Goal: Find specific page/section: Find specific page/section

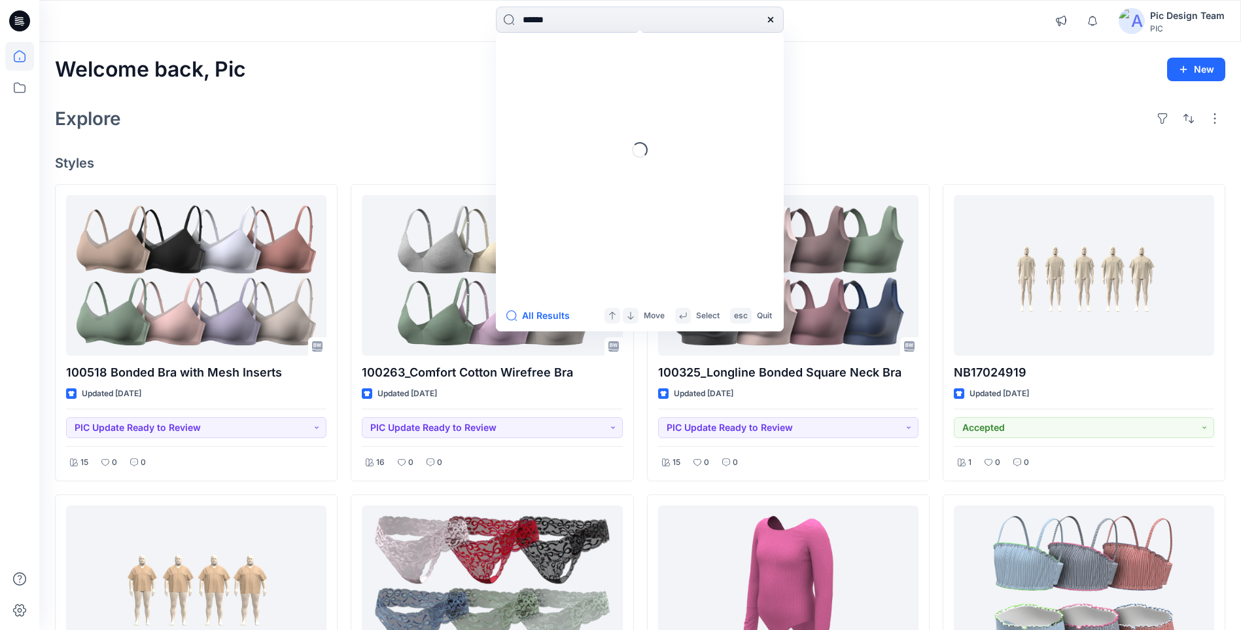
drag, startPoint x: 0, startPoint y: 0, endPoint x: 501, endPoint y: 5, distance: 501.3
click at [490, 18] on div "****** Loading... All Results Move Select esc Quit" at bounding box center [640, 21] width 601 height 29
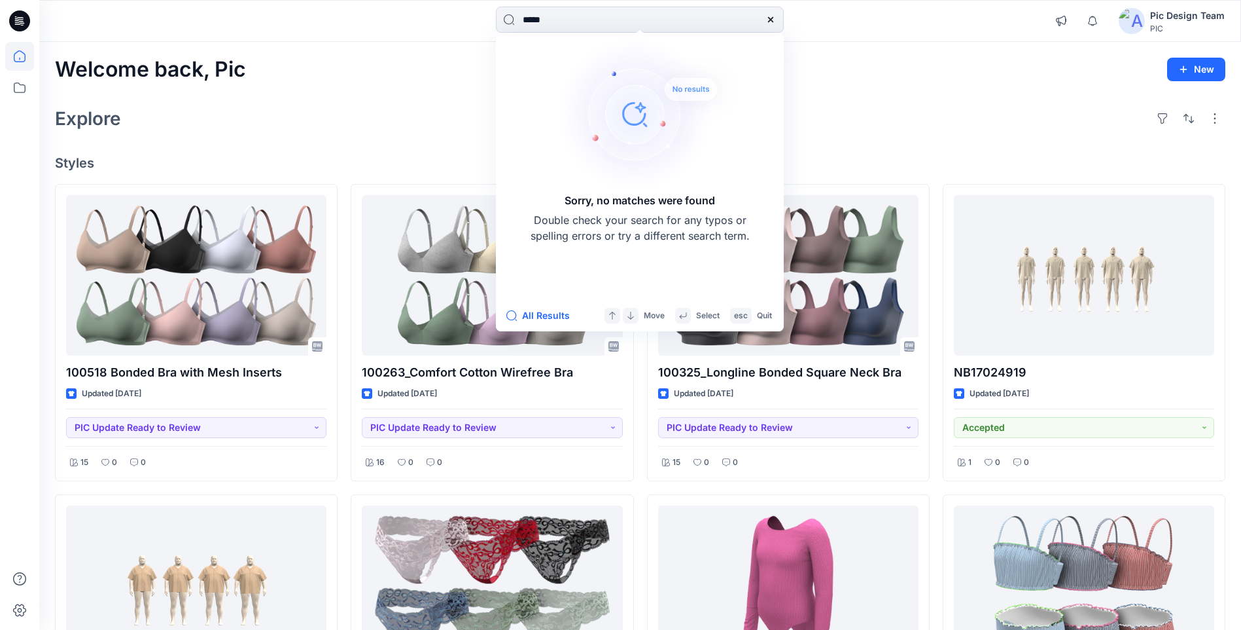
type input "*****"
click at [773, 16] on icon at bounding box center [771, 19] width 10 height 10
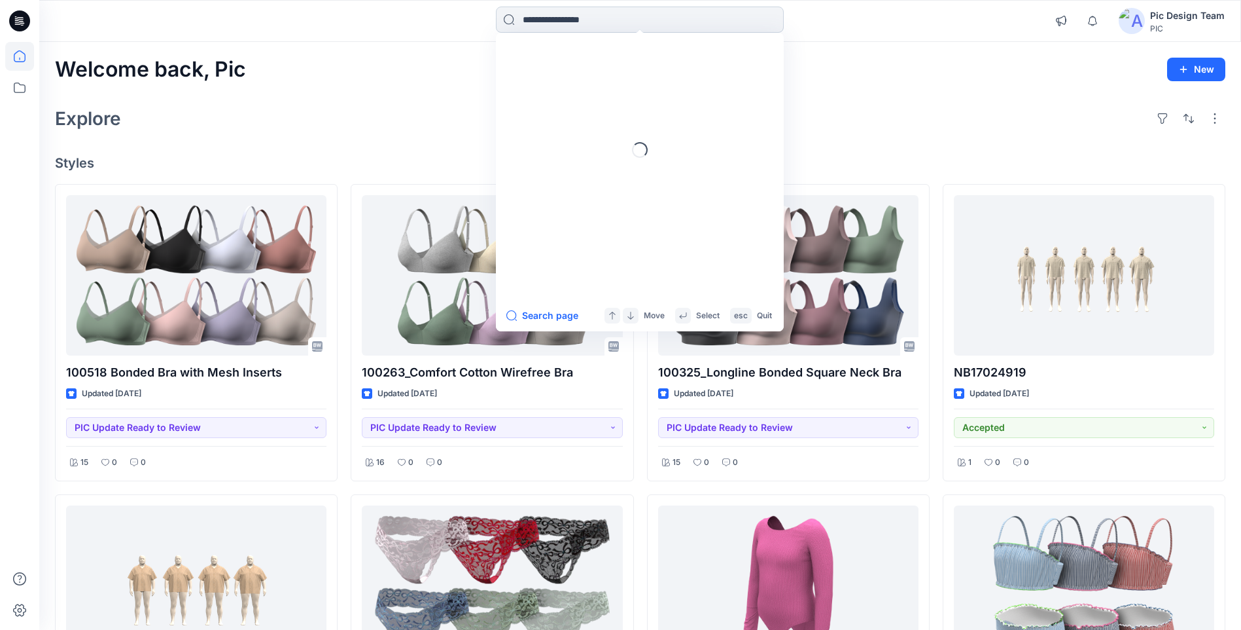
click at [590, 22] on input at bounding box center [640, 20] width 288 height 26
type input "******"
click at [552, 314] on button "All Results" at bounding box center [542, 316] width 72 height 16
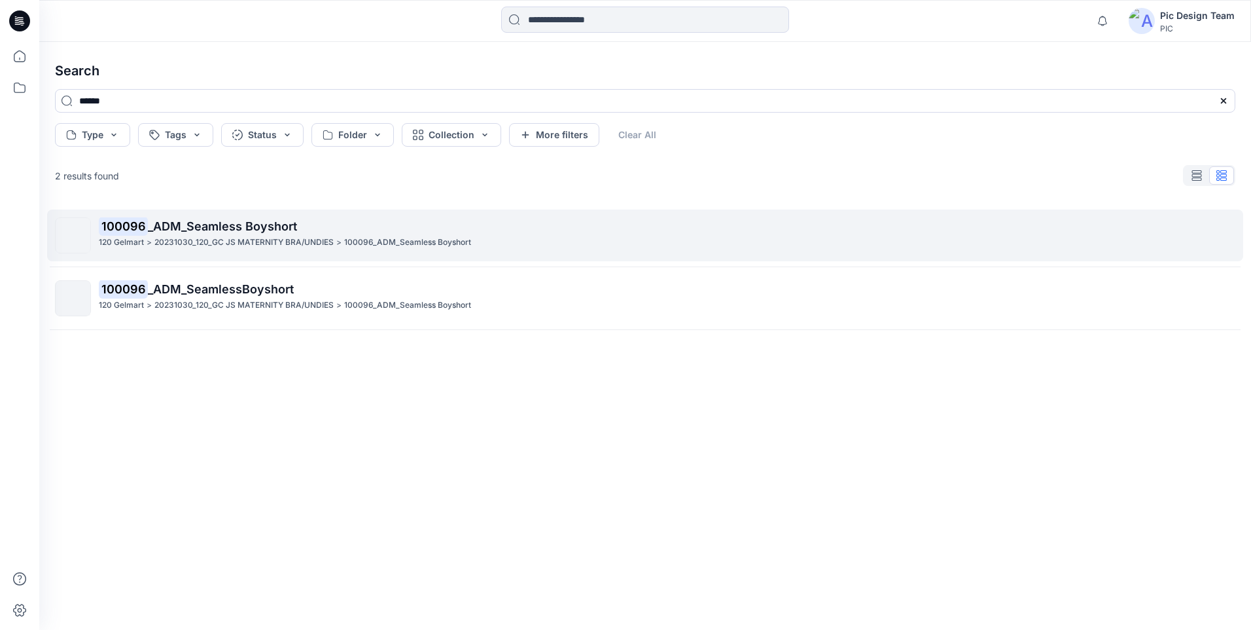
click at [148, 229] on span "_ADM_Seamless Boyshort" at bounding box center [222, 226] width 149 height 14
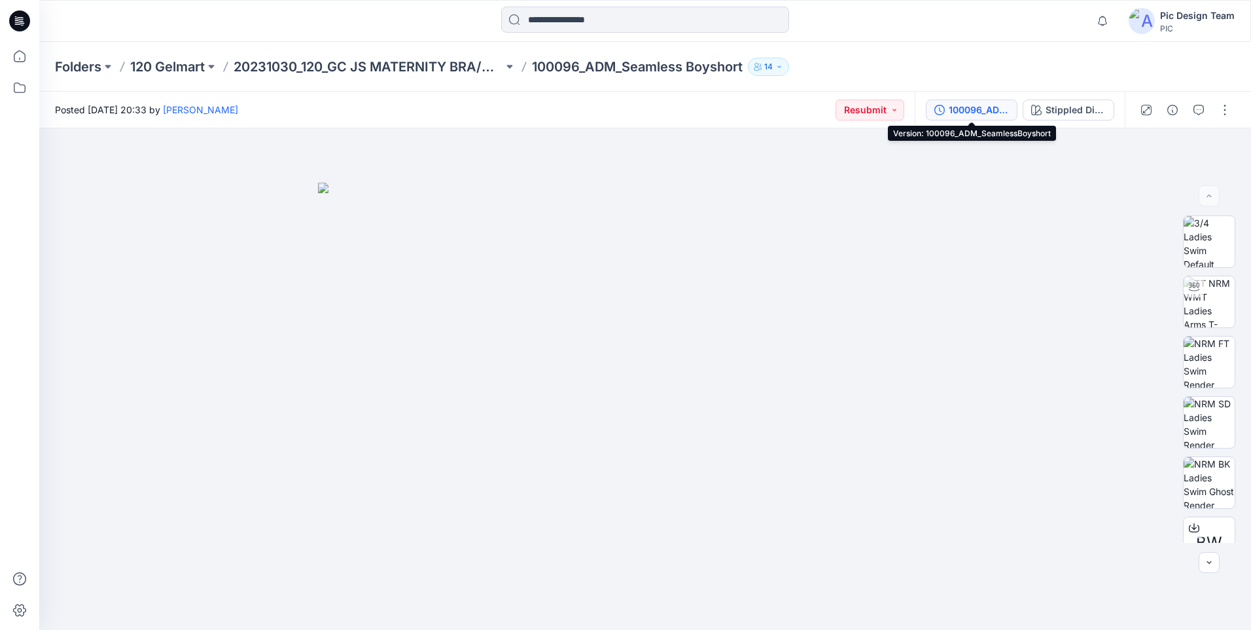
click at [975, 111] on div "100096_ADM_SeamlessBoyshort" at bounding box center [979, 110] width 60 height 14
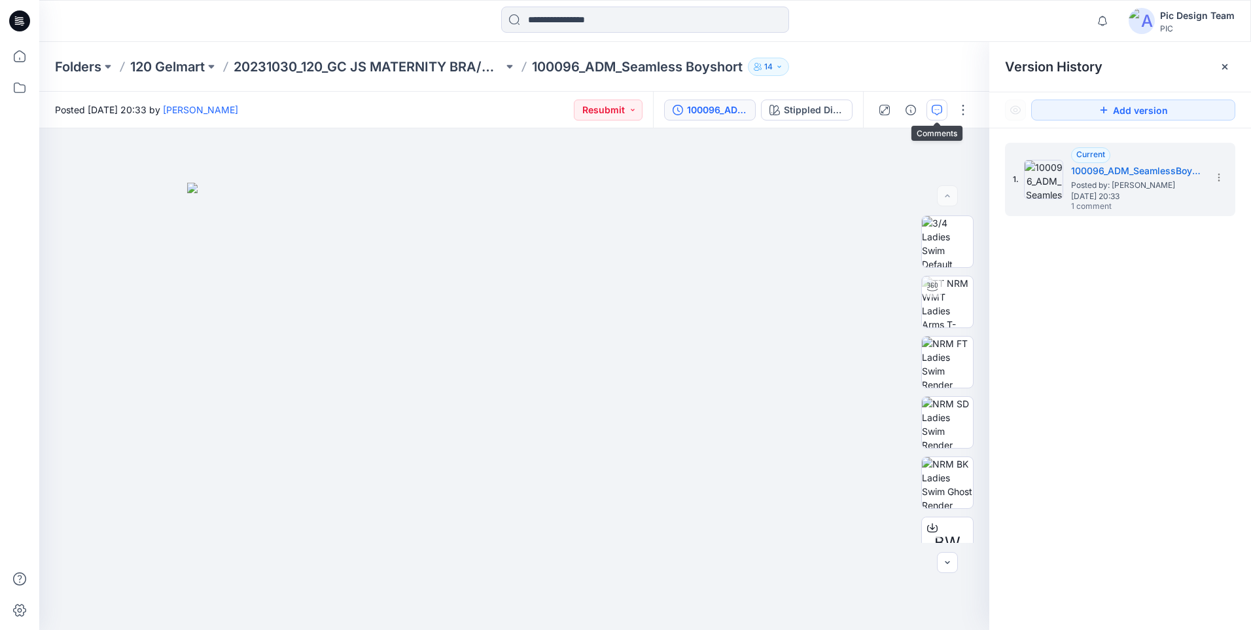
click at [943, 111] on button "button" at bounding box center [937, 109] width 21 height 21
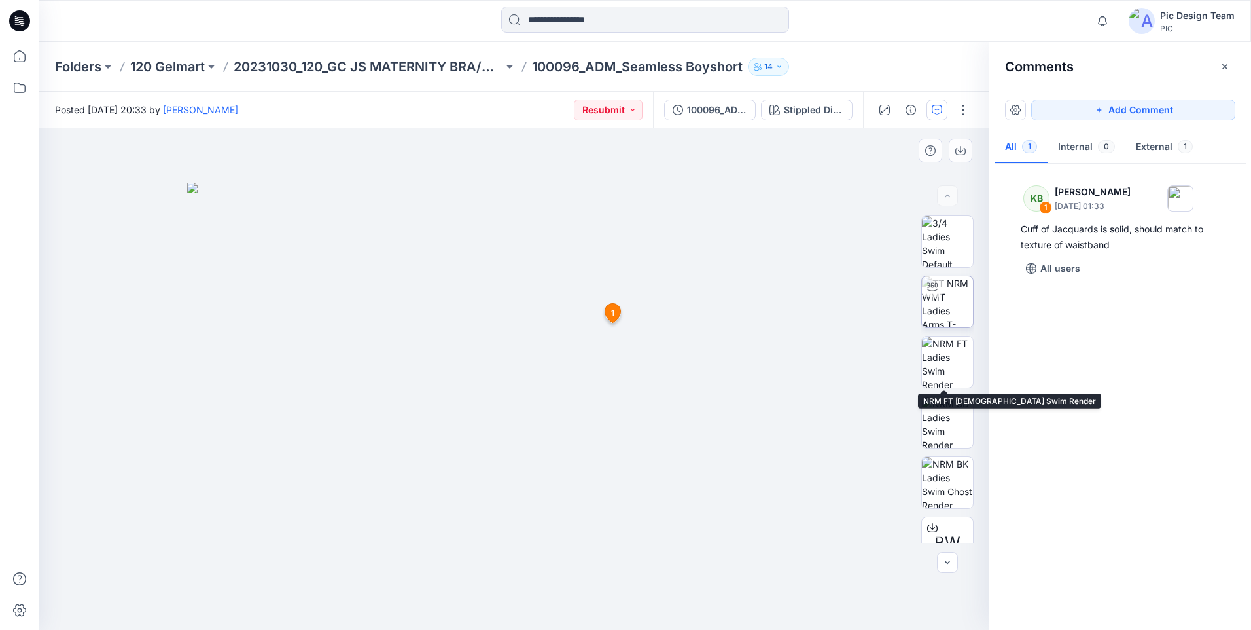
click at [947, 310] on img at bounding box center [947, 301] width 51 height 51
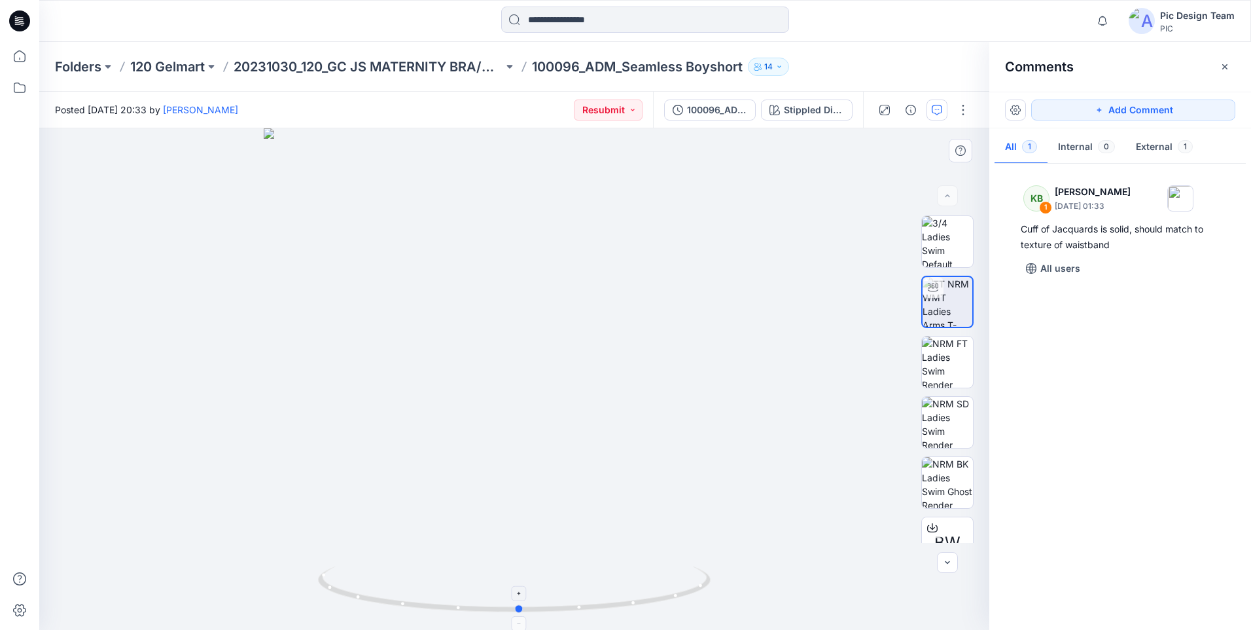
drag, startPoint x: 592, startPoint y: 607, endPoint x: 597, endPoint y: 614, distance: 8.9
click at [597, 614] on icon at bounding box center [516, 590] width 396 height 49
drag, startPoint x: 639, startPoint y: 605, endPoint x: 456, endPoint y: 602, distance: 182.6
click at [456, 602] on icon at bounding box center [516, 590] width 396 height 49
click at [24, 56] on icon at bounding box center [19, 56] width 29 height 29
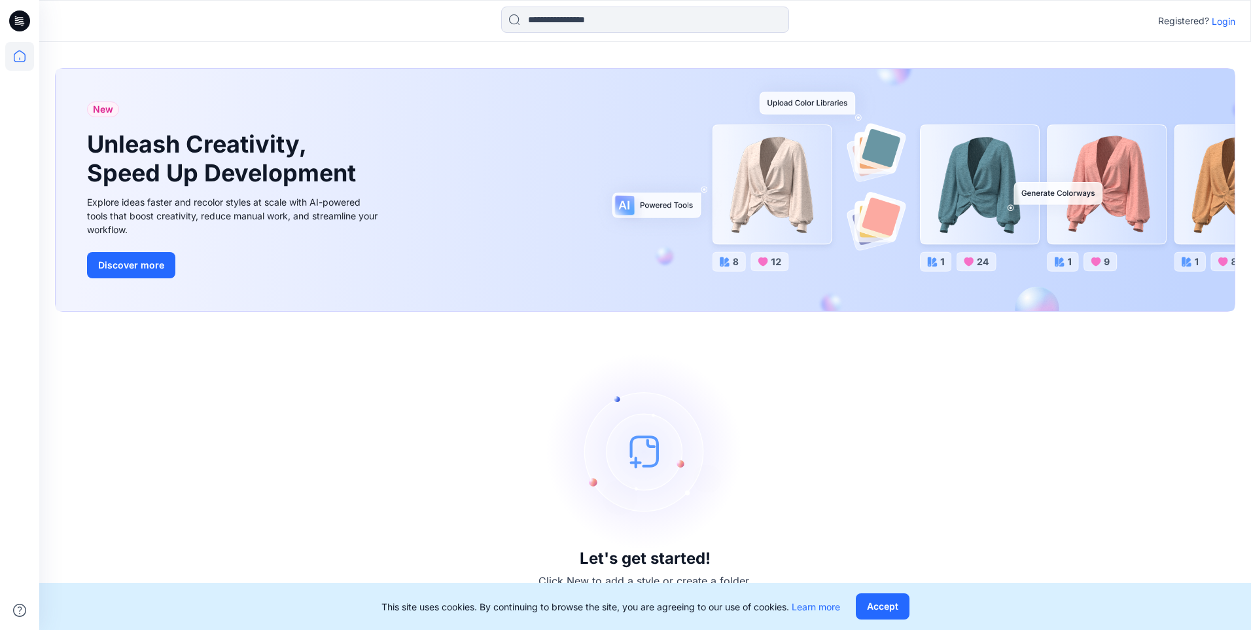
click at [1238, 26] on div "Registered? Login" at bounding box center [644, 21] width 1211 height 29
click at [1232, 25] on p "Login" at bounding box center [1224, 21] width 24 height 14
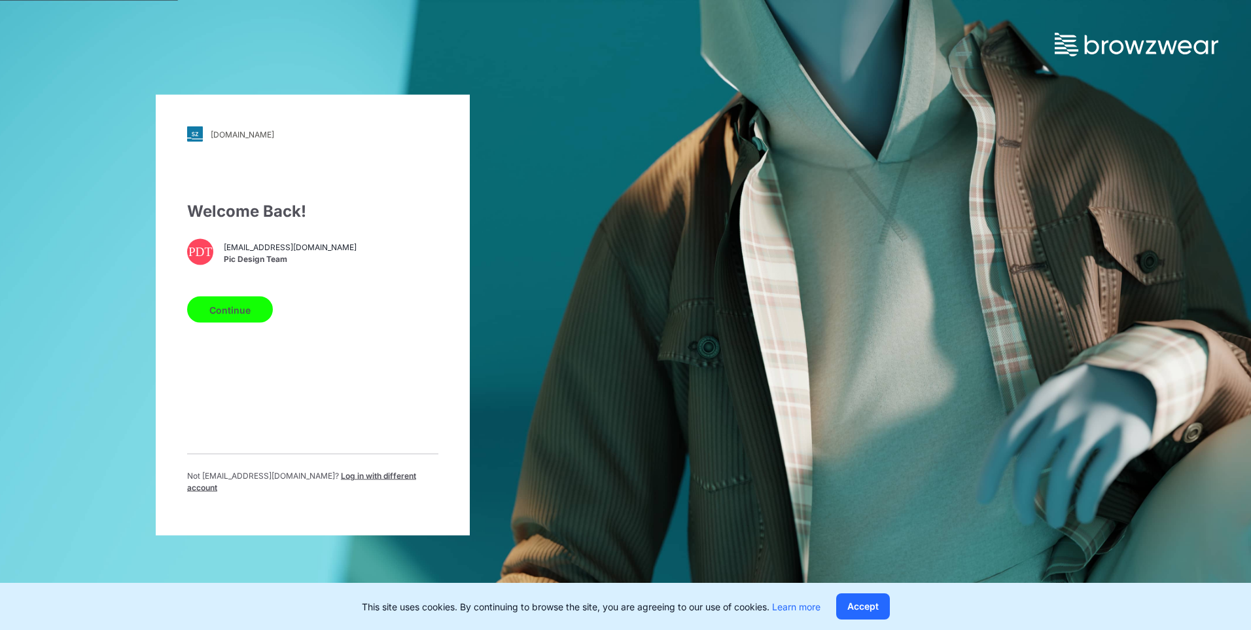
click at [263, 321] on button "Continue" at bounding box center [230, 309] width 86 height 26
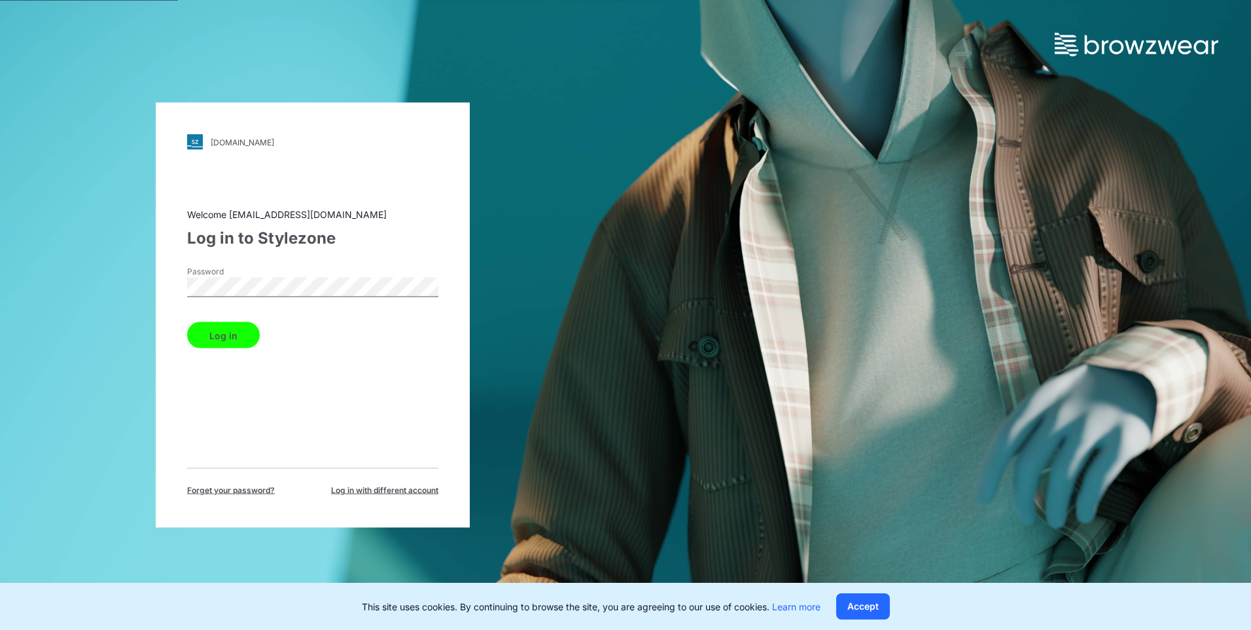
click at [255, 297] on div "Password" at bounding box center [312, 285] width 251 height 39
click at [208, 338] on button "Log in" at bounding box center [223, 335] width 73 height 26
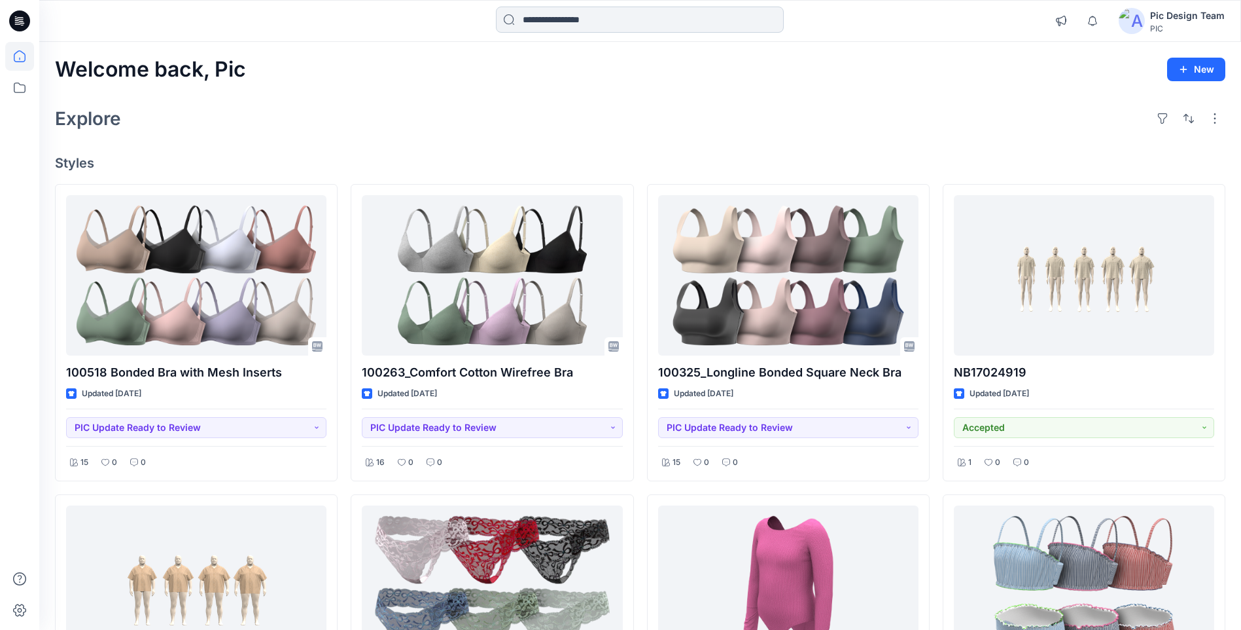
click at [590, 26] on input at bounding box center [640, 20] width 288 height 26
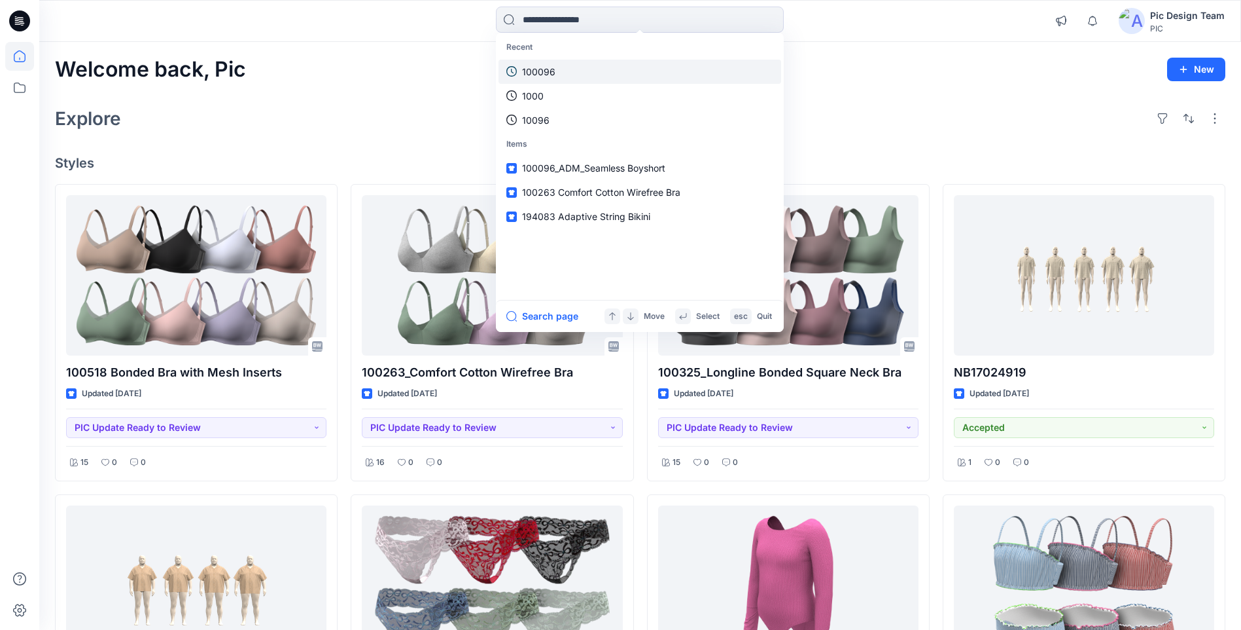
click at [551, 71] on p "100096" at bounding box center [538, 72] width 33 height 14
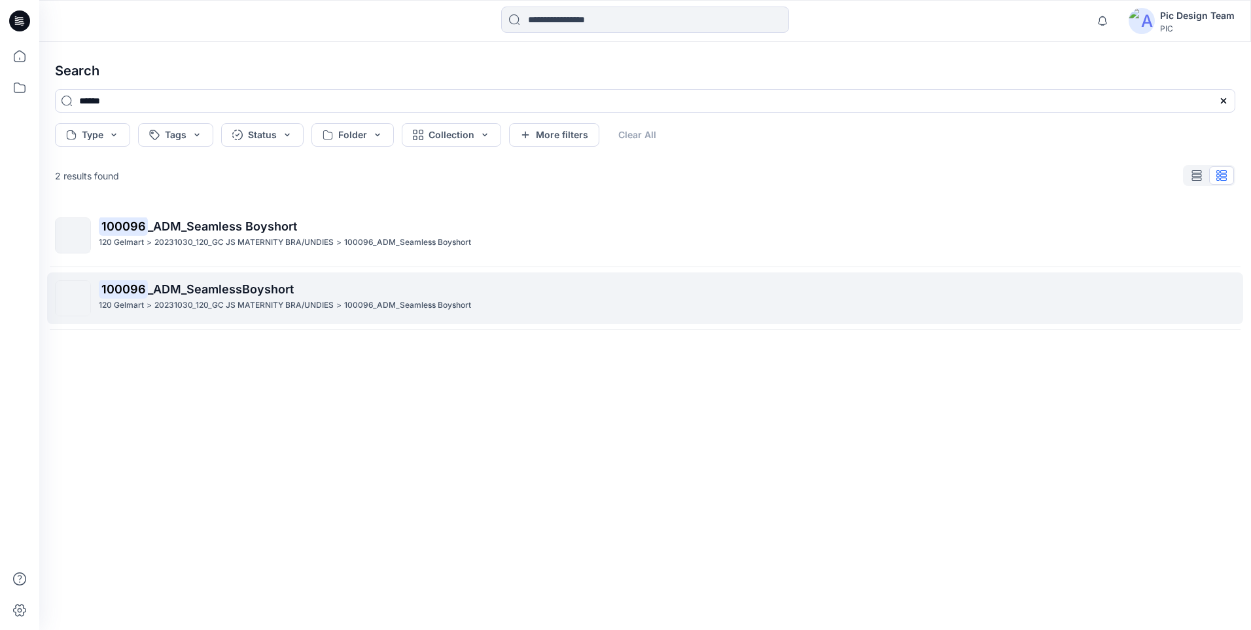
click at [225, 286] on span "_ADM_SeamlessBoyshort" at bounding box center [221, 289] width 146 height 14
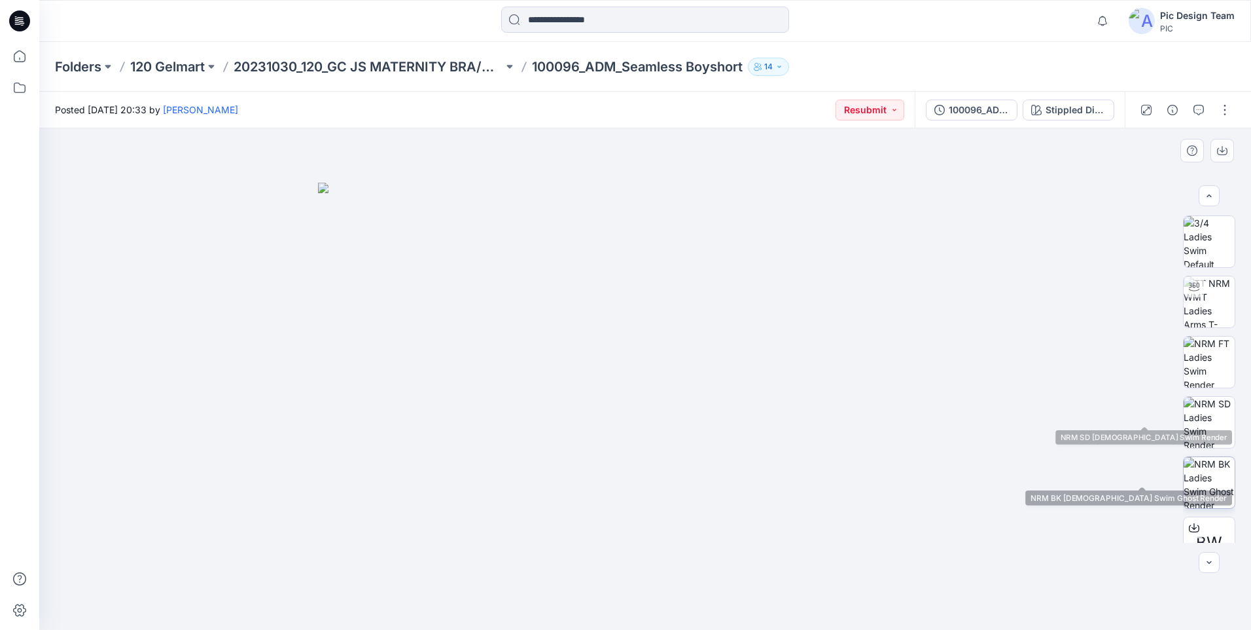
scroll to position [86, 0]
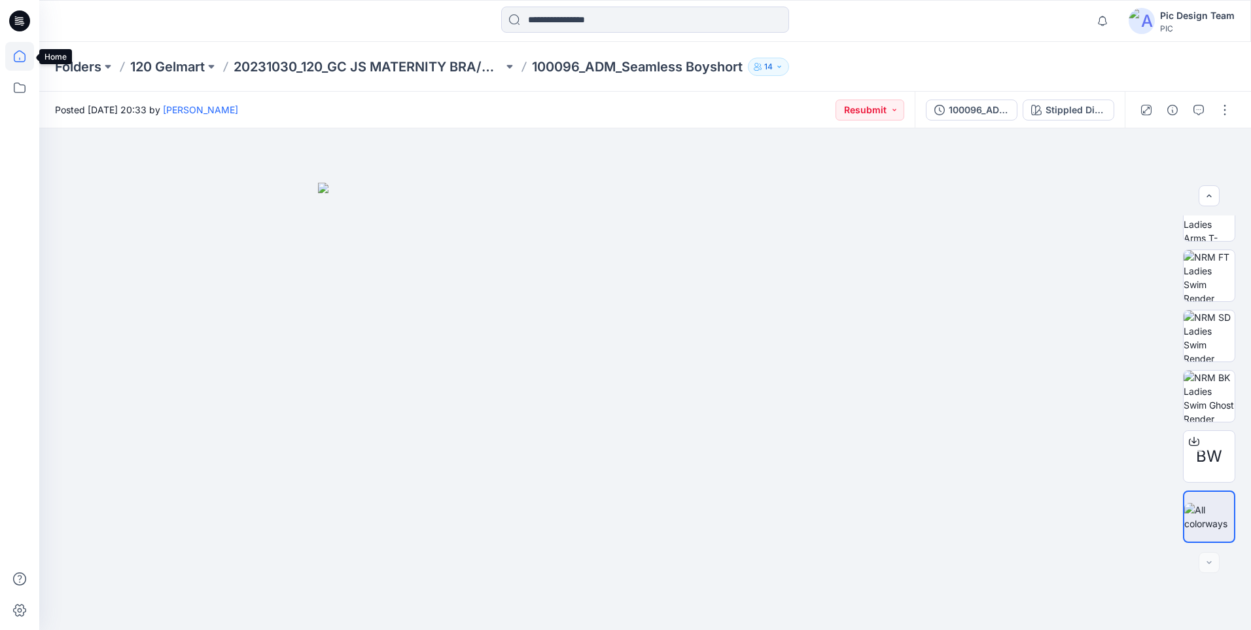
click at [12, 56] on icon at bounding box center [19, 56] width 29 height 29
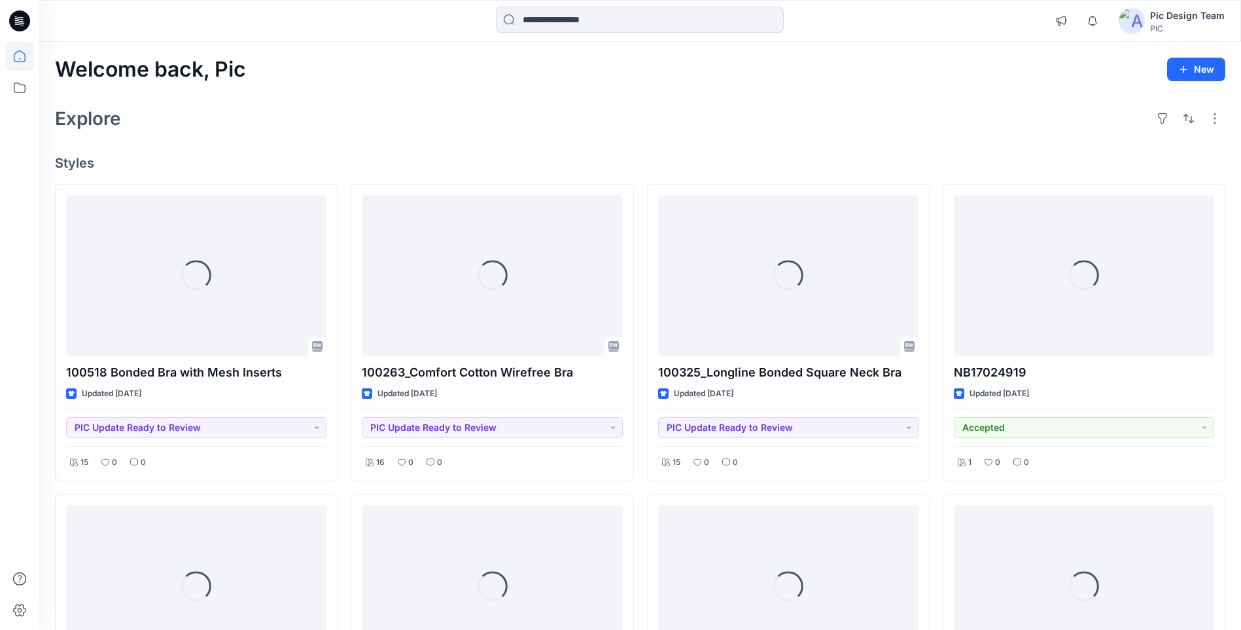
click at [1189, 19] on div "Pic Design Team" at bounding box center [1187, 16] width 75 height 16
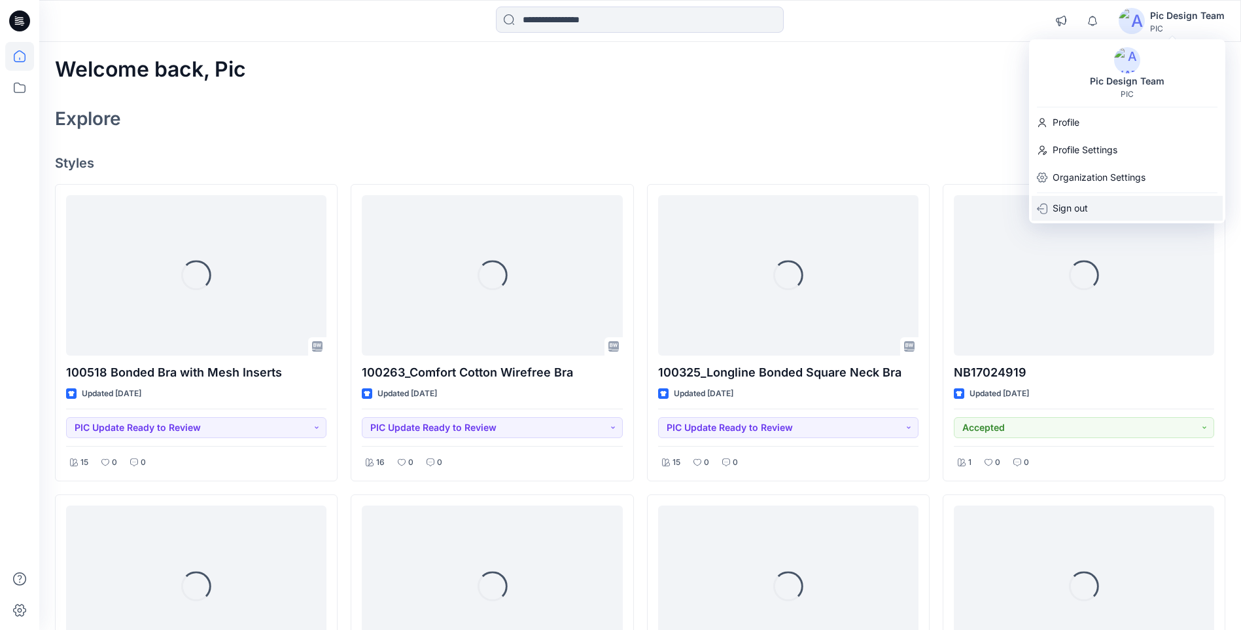
click at [1099, 206] on div "Sign out" at bounding box center [1127, 208] width 191 height 25
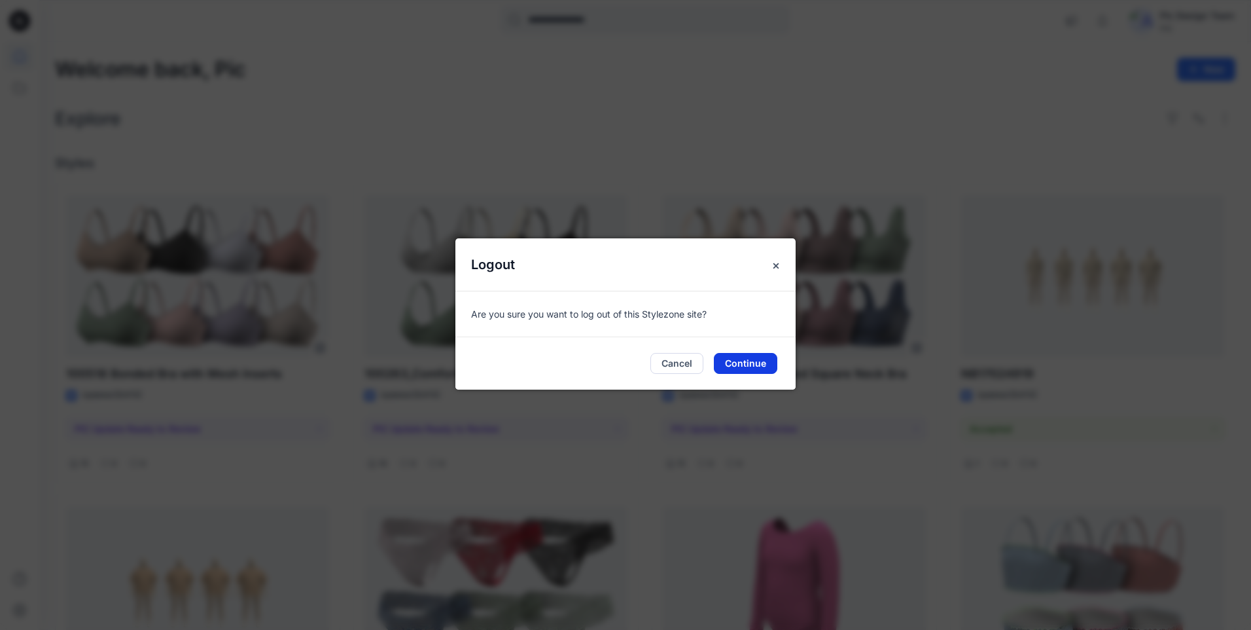
click at [751, 365] on button "Continue" at bounding box center [745, 363] width 63 height 21
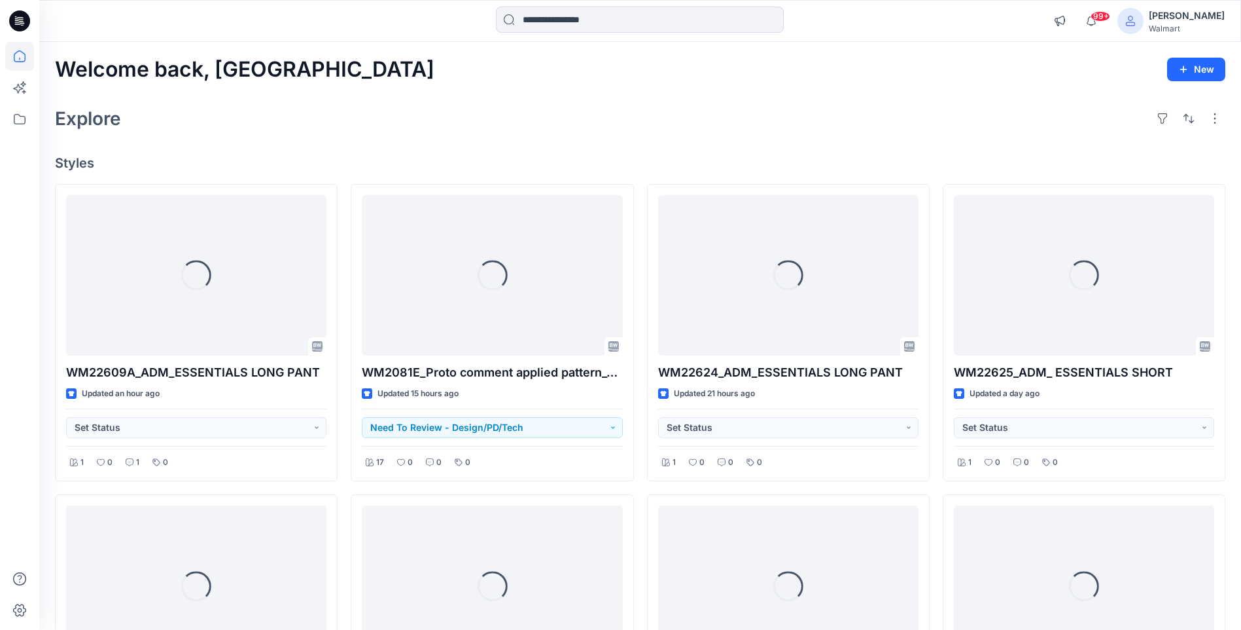
click at [1180, 15] on div "[PERSON_NAME]" at bounding box center [1187, 16] width 76 height 16
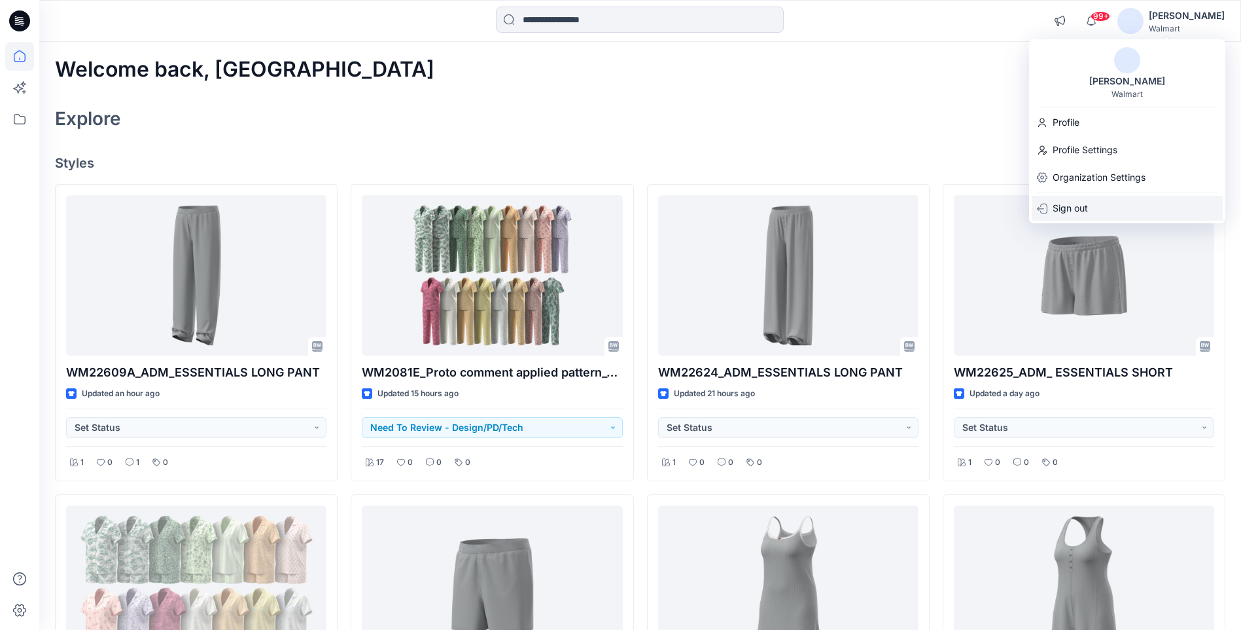
click at [1071, 208] on p "Sign out" at bounding box center [1070, 208] width 35 height 25
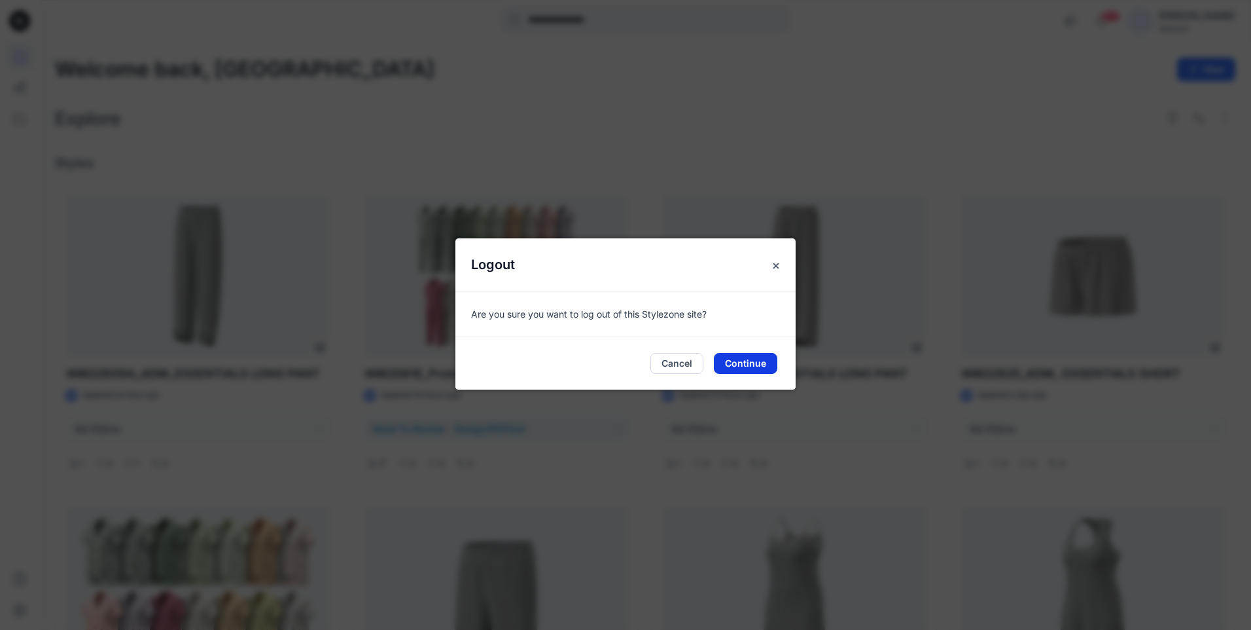
click at [748, 363] on button "Continue" at bounding box center [745, 363] width 63 height 21
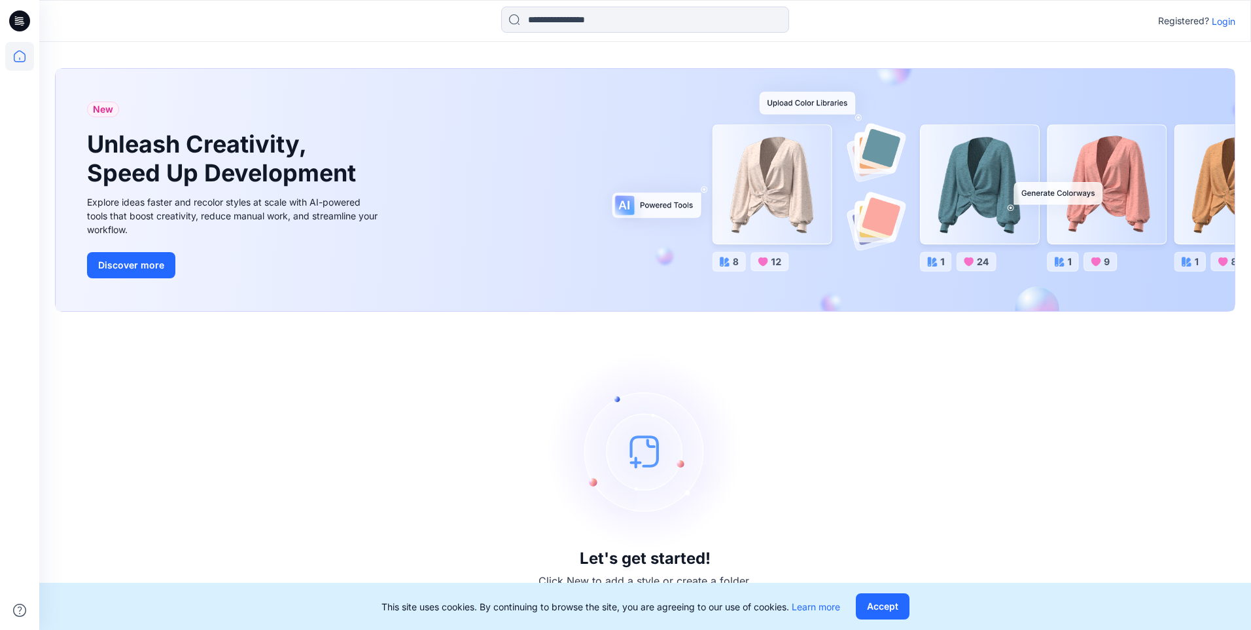
click at [1234, 21] on p "Login" at bounding box center [1224, 21] width 24 height 14
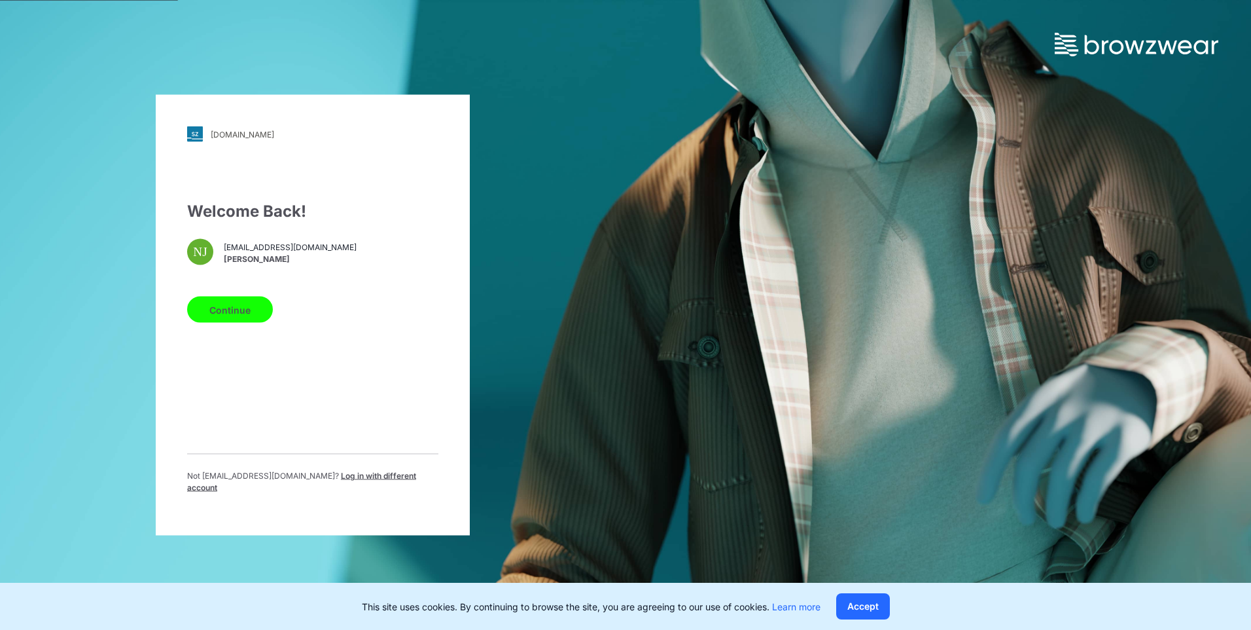
click at [311, 481] on span "Log in with different account" at bounding box center [301, 481] width 229 height 22
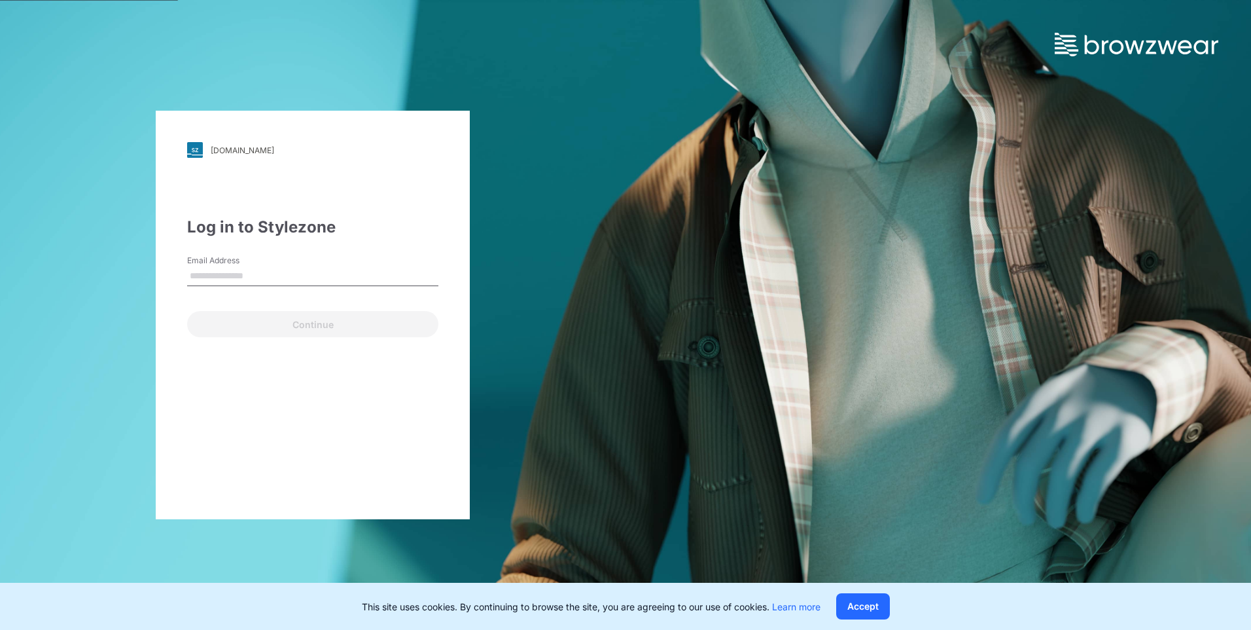
click at [265, 277] on input "Email Address" at bounding box center [312, 276] width 251 height 20
click at [364, 238] on div "Log in to Stylezone" at bounding box center [312, 227] width 251 height 24
click at [274, 276] on input "Email Address" at bounding box center [312, 276] width 251 height 20
click at [660, 240] on div "[DOMAIN_NAME] Loading... Log in to Stylezone Email Address Email is required Co…" at bounding box center [625, 315] width 1251 height 630
click at [277, 268] on input "Email Address" at bounding box center [312, 276] width 251 height 20
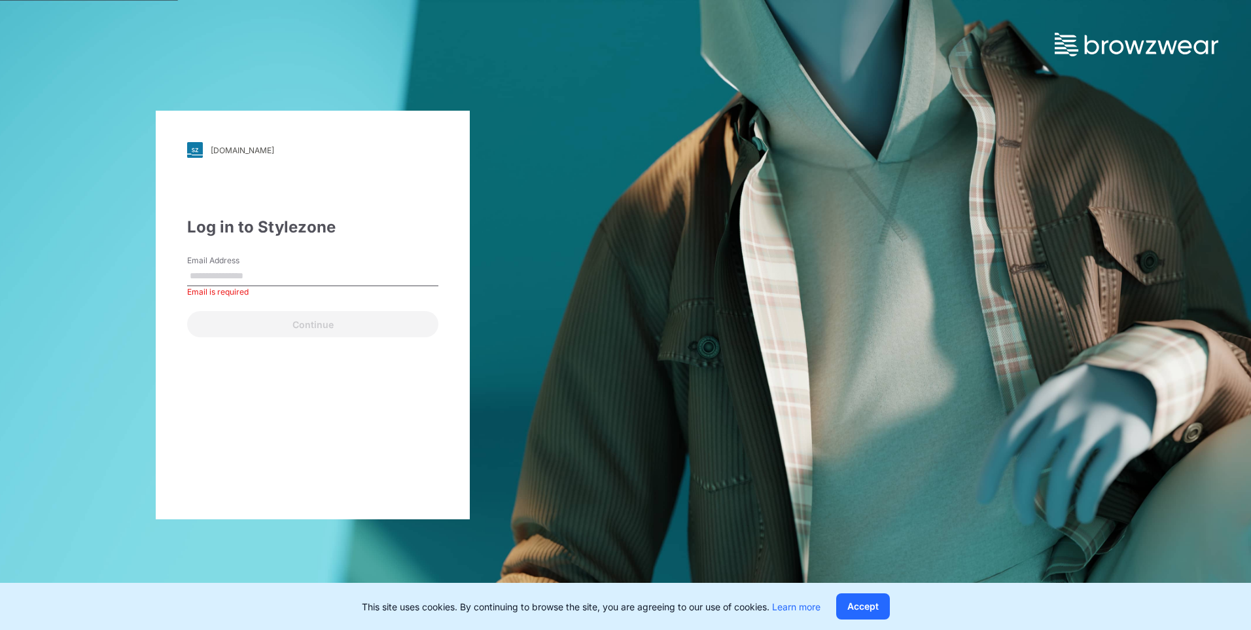
click at [277, 273] on input "Email Address" at bounding box center [312, 276] width 251 height 20
paste input "**********"
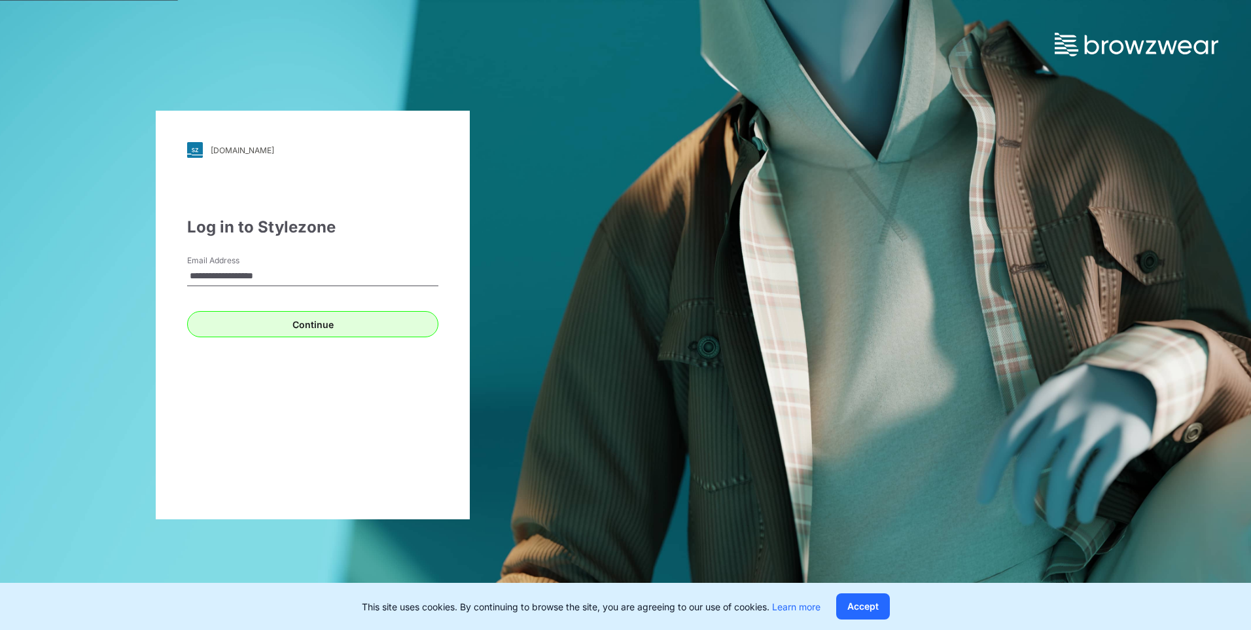
type input "**********"
click at [304, 328] on button "Continue" at bounding box center [312, 324] width 251 height 26
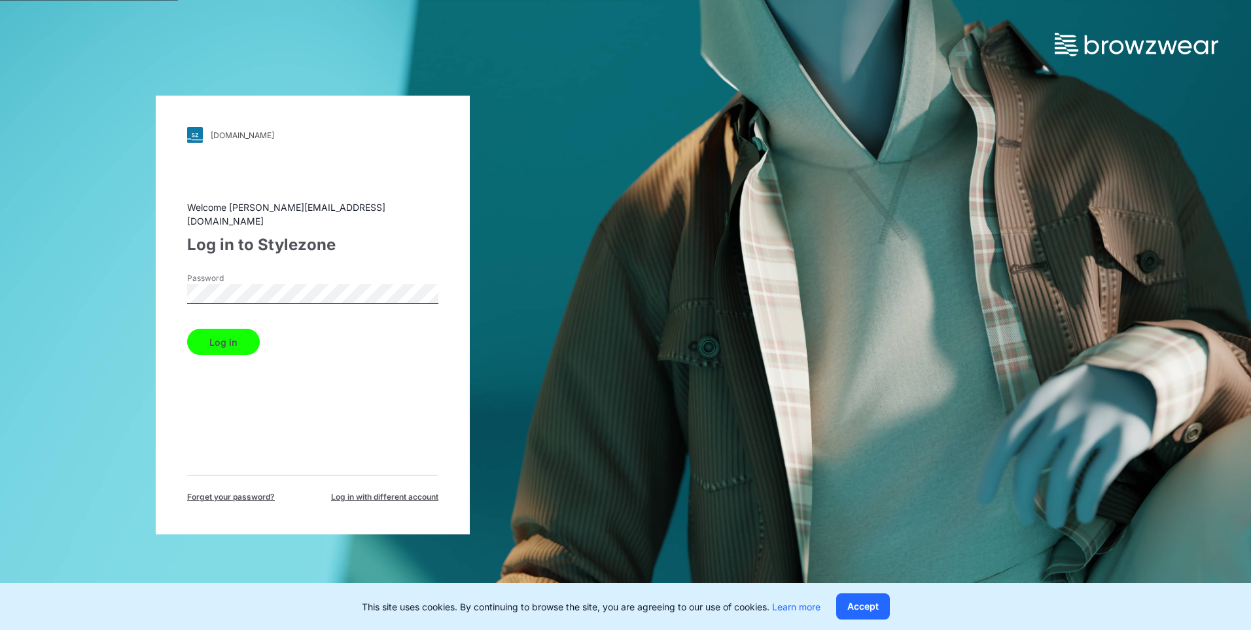
click at [150, 285] on div "[DOMAIN_NAME] Loading... Welcome [PERSON_NAME][EMAIL_ADDRESS][DOMAIN_NAME] Log …" at bounding box center [313, 315] width 626 height 630
click at [237, 336] on button "Log in" at bounding box center [223, 341] width 73 height 26
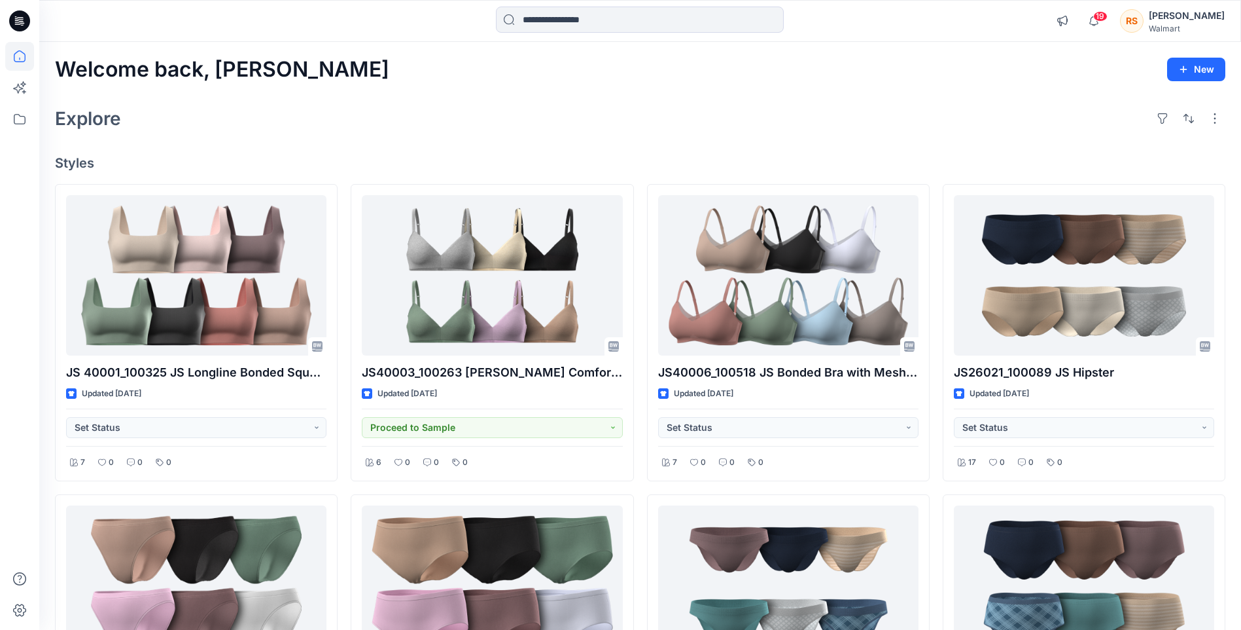
drag, startPoint x: 622, startPoint y: 137, endPoint x: 614, endPoint y: 128, distance: 12.2
click at [622, 137] on div "Welcome back, Rachel New Explore Styles JS 40001_100325 JS Longline Bonded Squa…" at bounding box center [640, 603] width 1202 height 1123
click at [584, 24] on input at bounding box center [640, 20] width 288 height 26
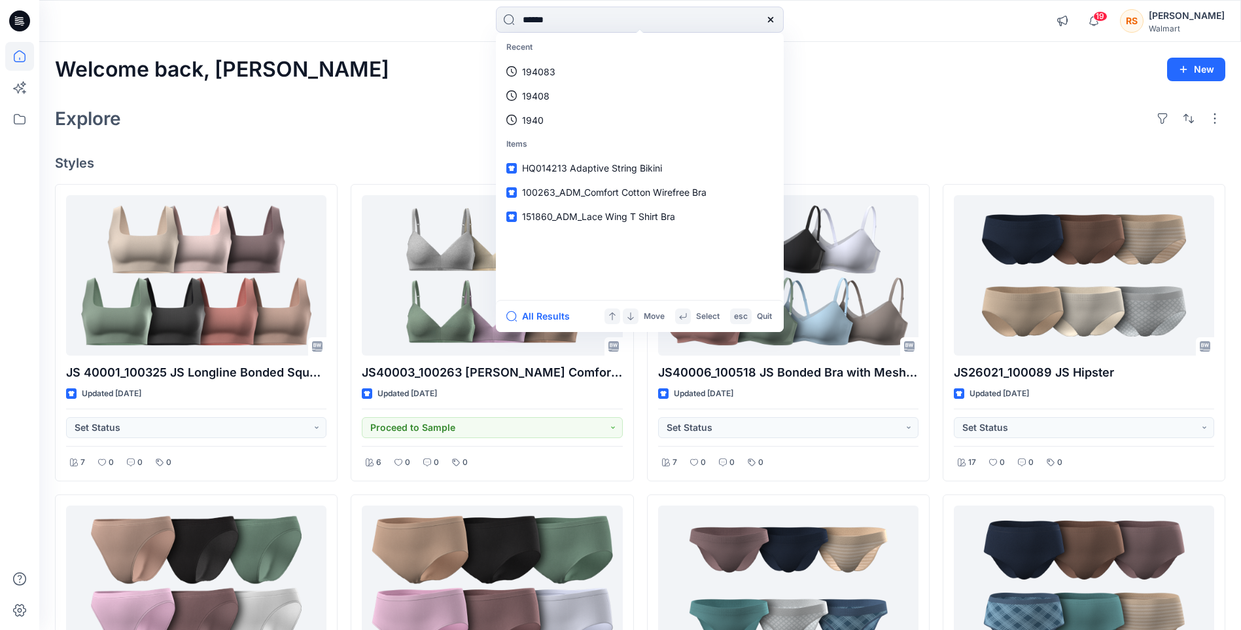
type input "******"
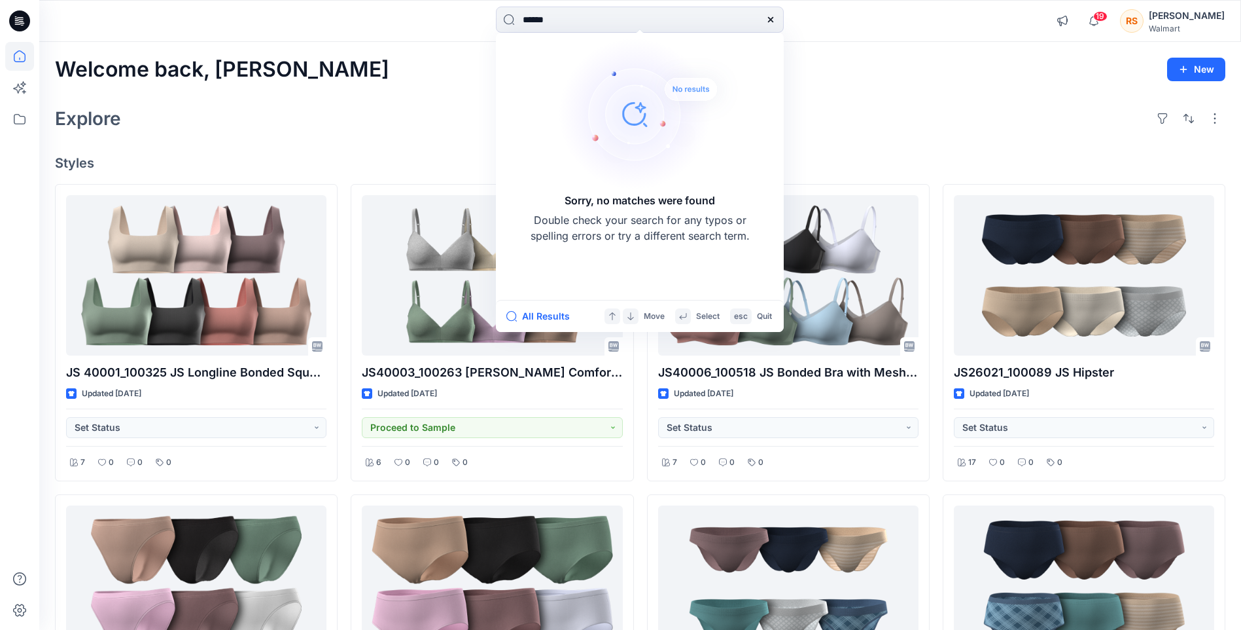
click at [338, 138] on div "Welcome back, Rachel New Explore Styles JS 40001_100325 JS Longline Bonded Squa…" at bounding box center [640, 603] width 1202 height 1123
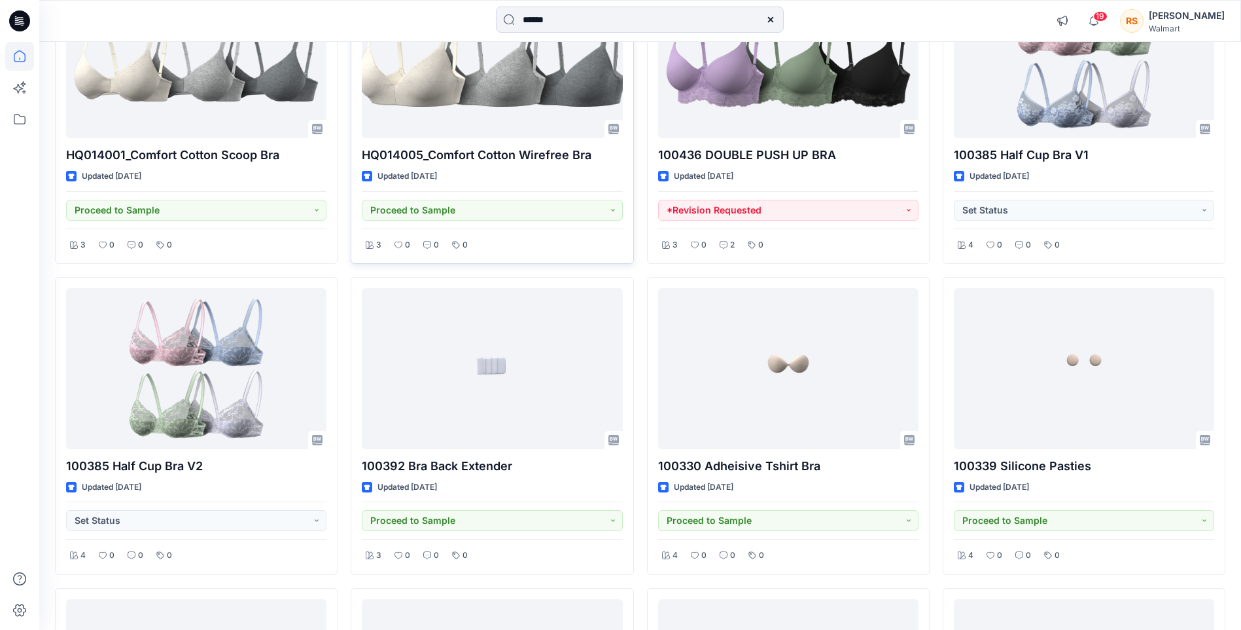
scroll to position [3507, 0]
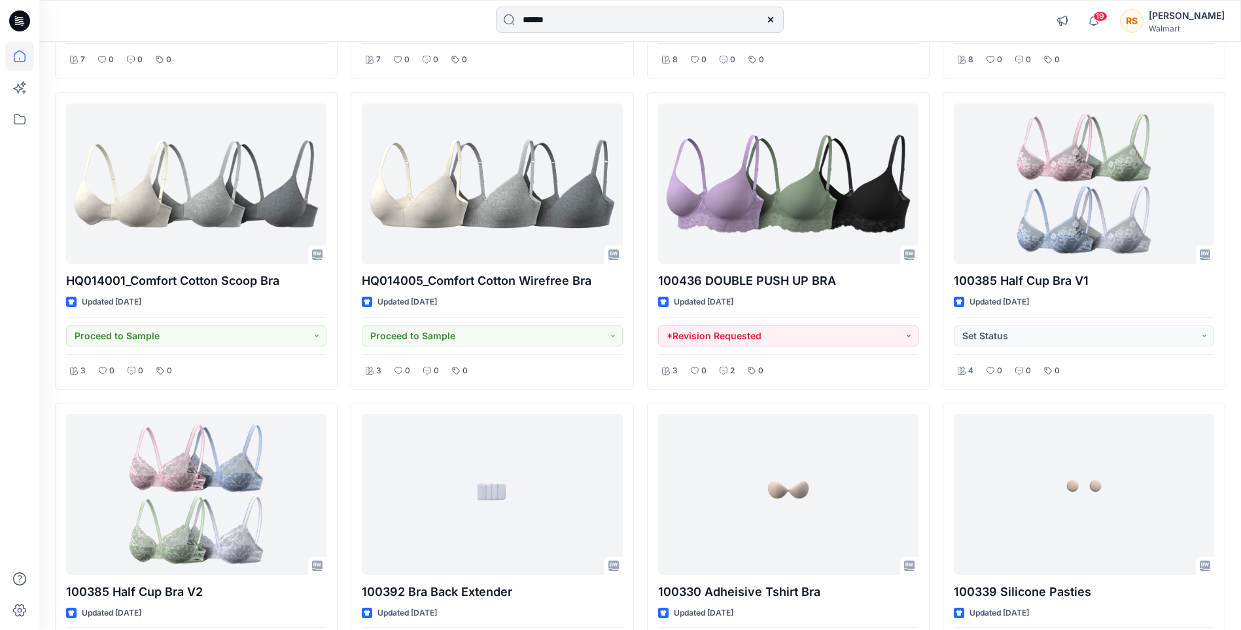
click at [607, 28] on input "******" at bounding box center [640, 20] width 288 height 26
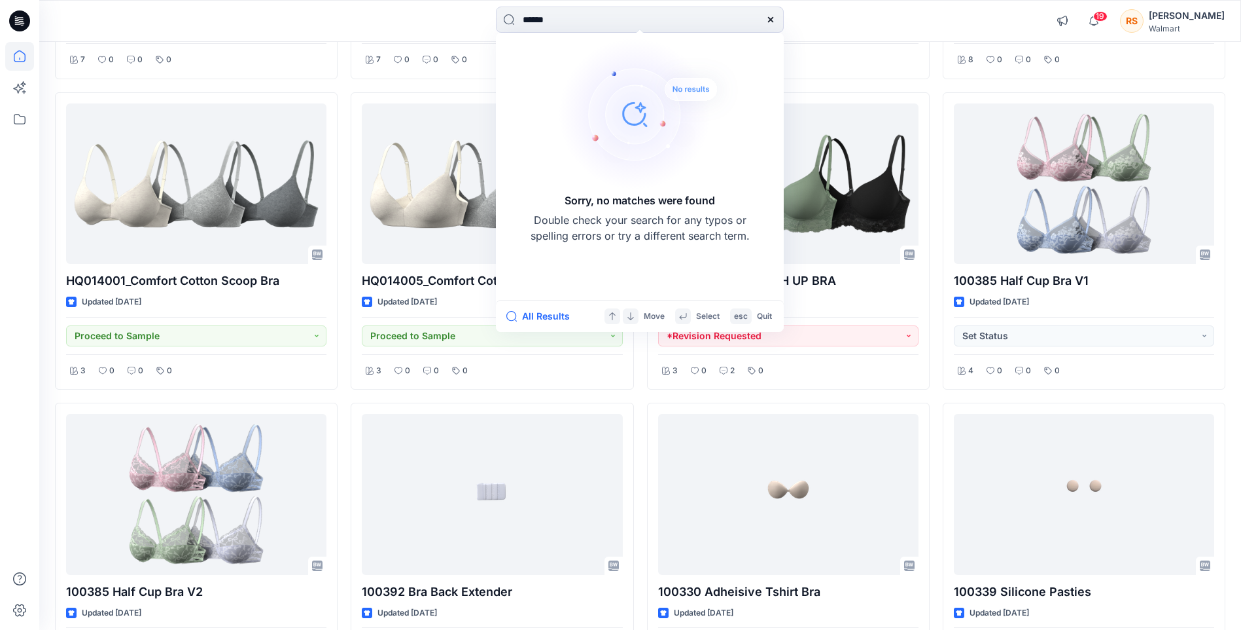
drag, startPoint x: 605, startPoint y: 22, endPoint x: 450, endPoint y: 19, distance: 155.1
click at [450, 19] on div "****** Sorry, no matches were found Double check your search for any typos or s…" at bounding box center [640, 21] width 601 height 29
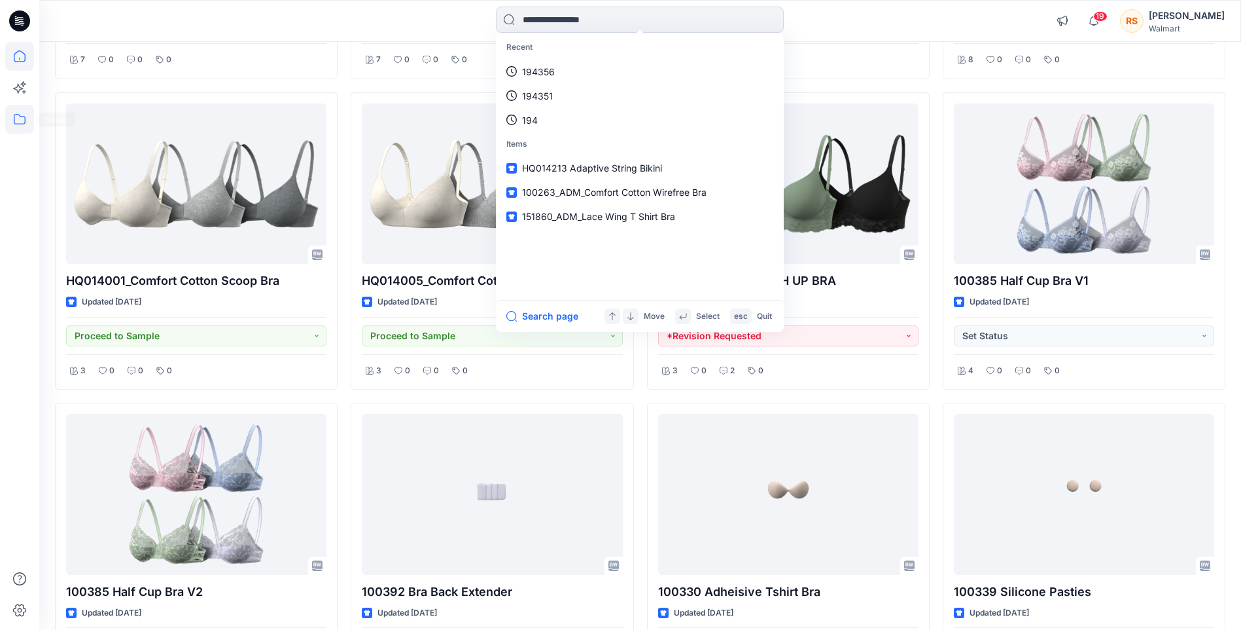
click at [8, 118] on icon at bounding box center [19, 119] width 29 height 29
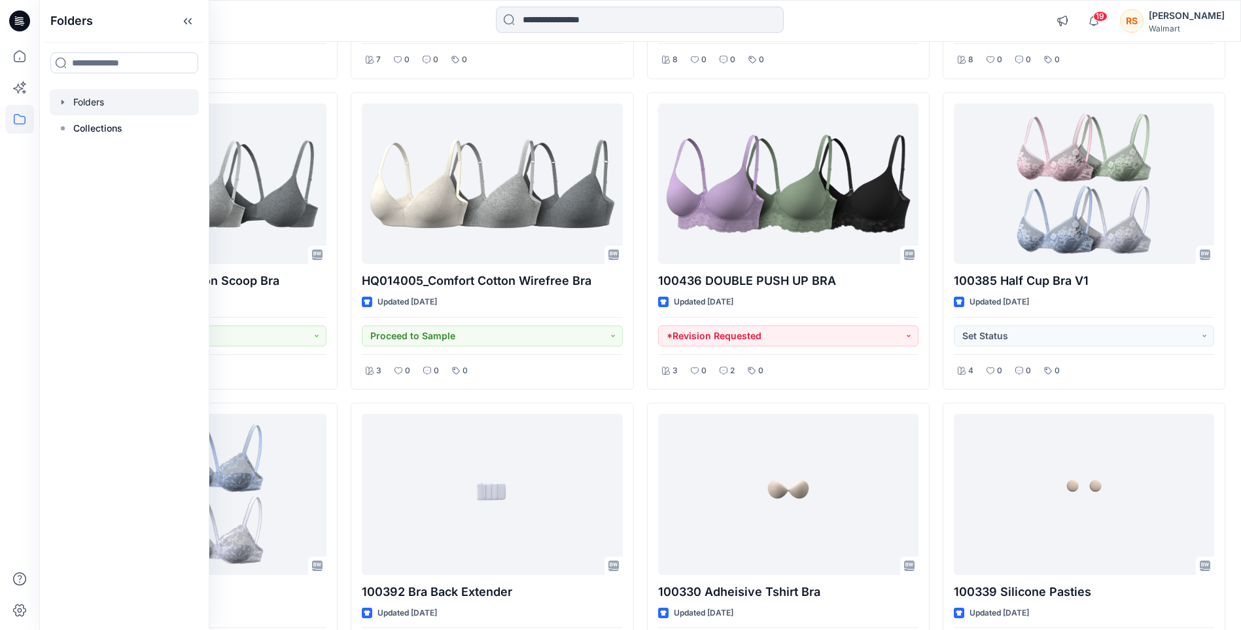
click at [134, 98] on div at bounding box center [124, 102] width 149 height 26
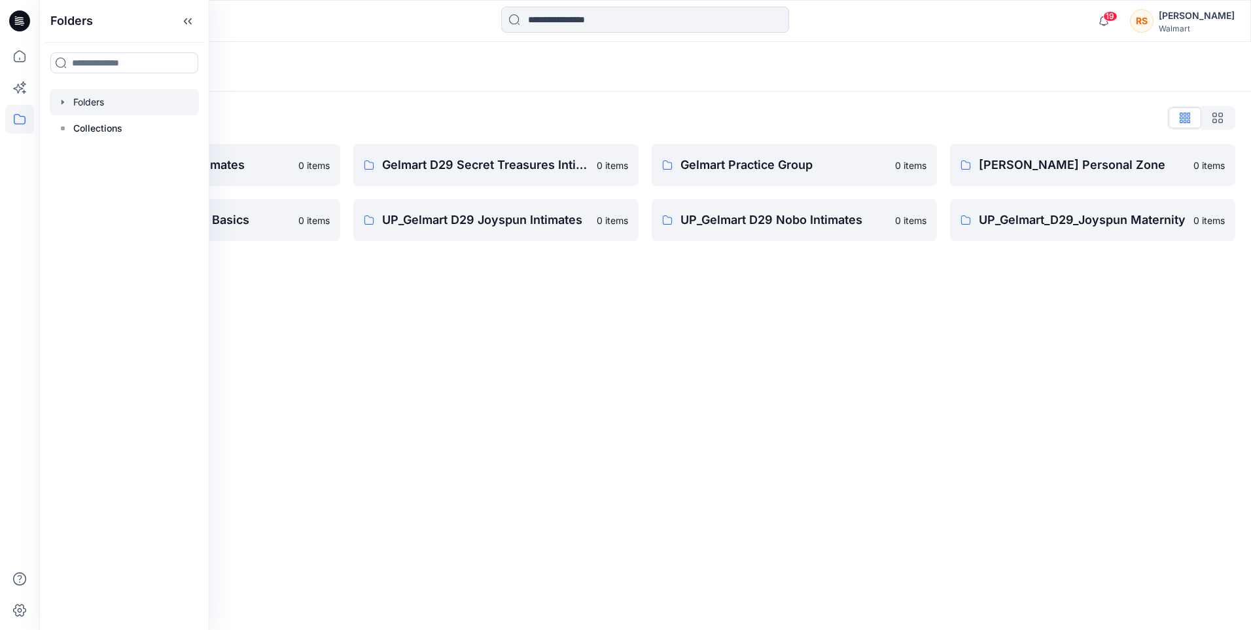
click at [459, 344] on div "Folders Folders List Gelmart D29 Nobo Intimates 0 items UP_ Gelmart D33 Girls B…" at bounding box center [645, 336] width 1212 height 588
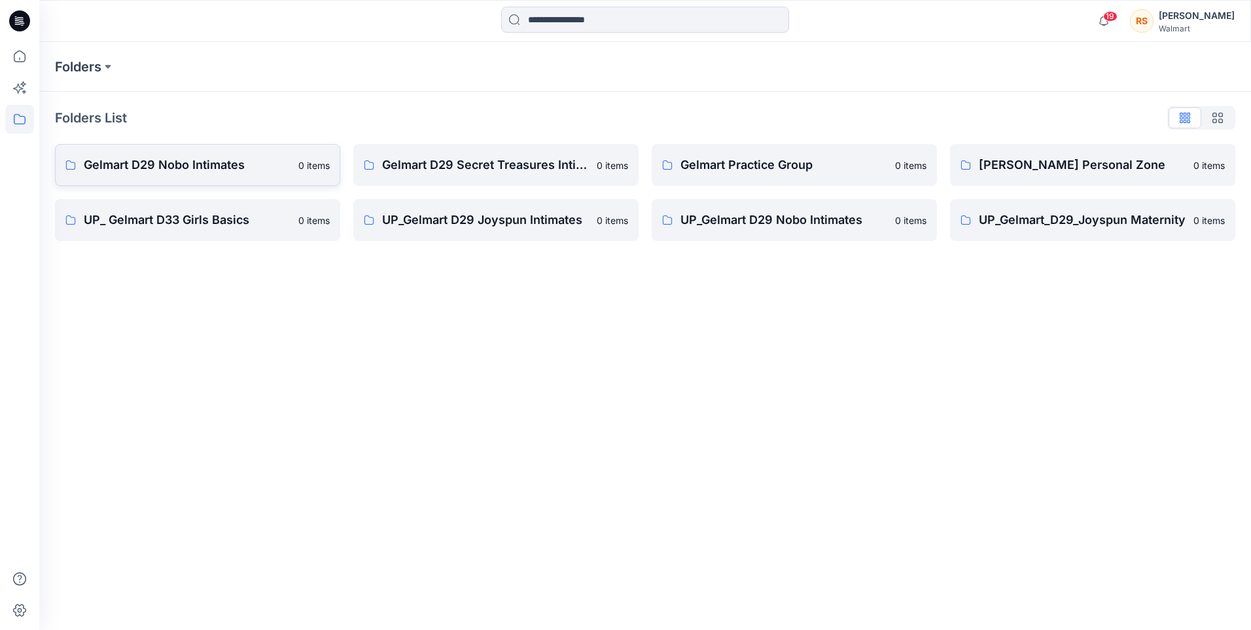
click at [240, 160] on p "Gelmart D29 Nobo Intimates" at bounding box center [187, 165] width 207 height 18
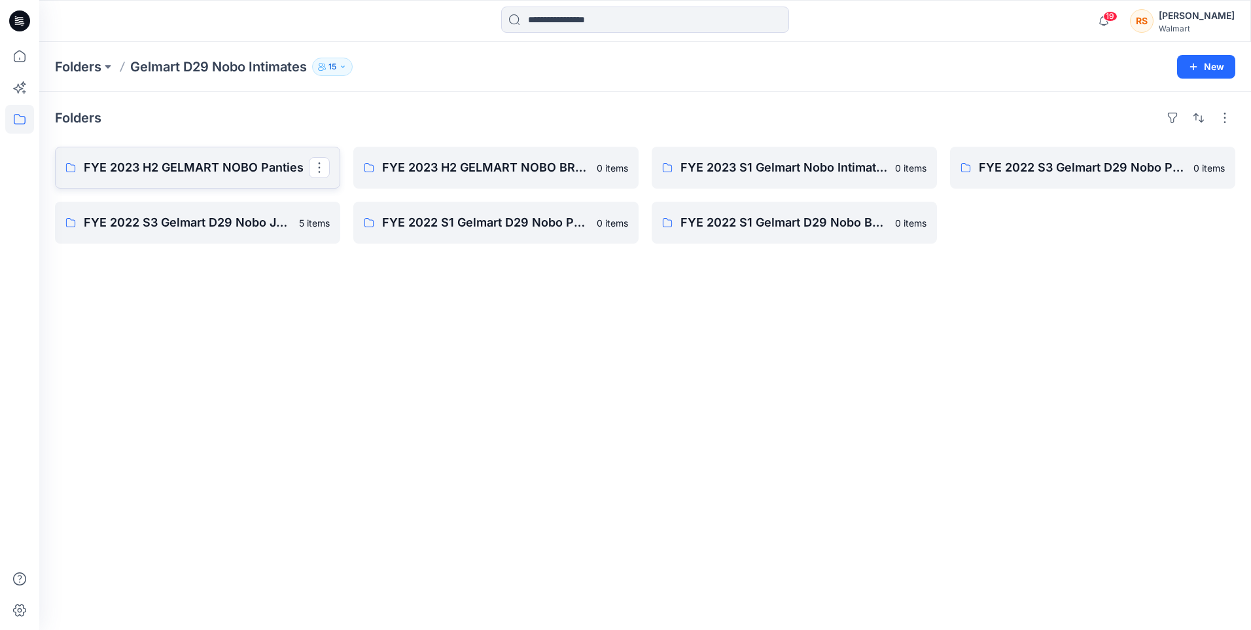
click at [212, 174] on p "FYE 2023 H2 GELMART NOBO Panties" at bounding box center [196, 167] width 225 height 18
click at [460, 171] on p "FYE 2023 H2 GELMART NOBO BRAS" at bounding box center [494, 167] width 225 height 18
click at [239, 226] on p "FYE 2022 S3 Gelmart D29 Nobo Junior Bras" at bounding box center [196, 222] width 225 height 18
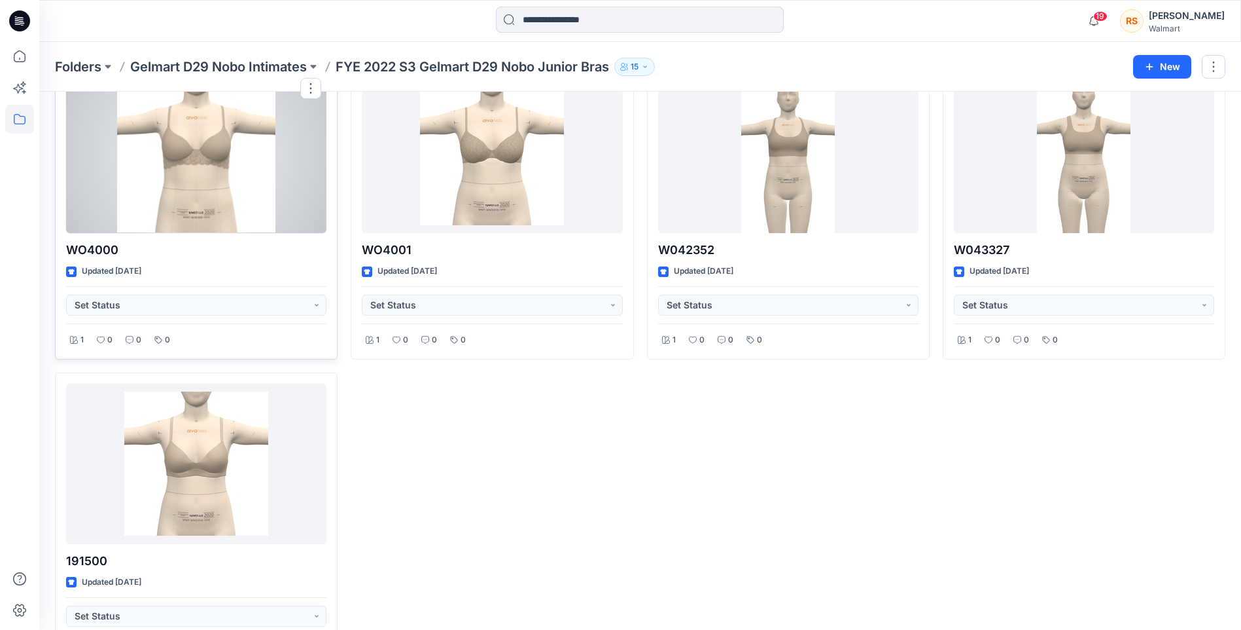
scroll to position [10, 0]
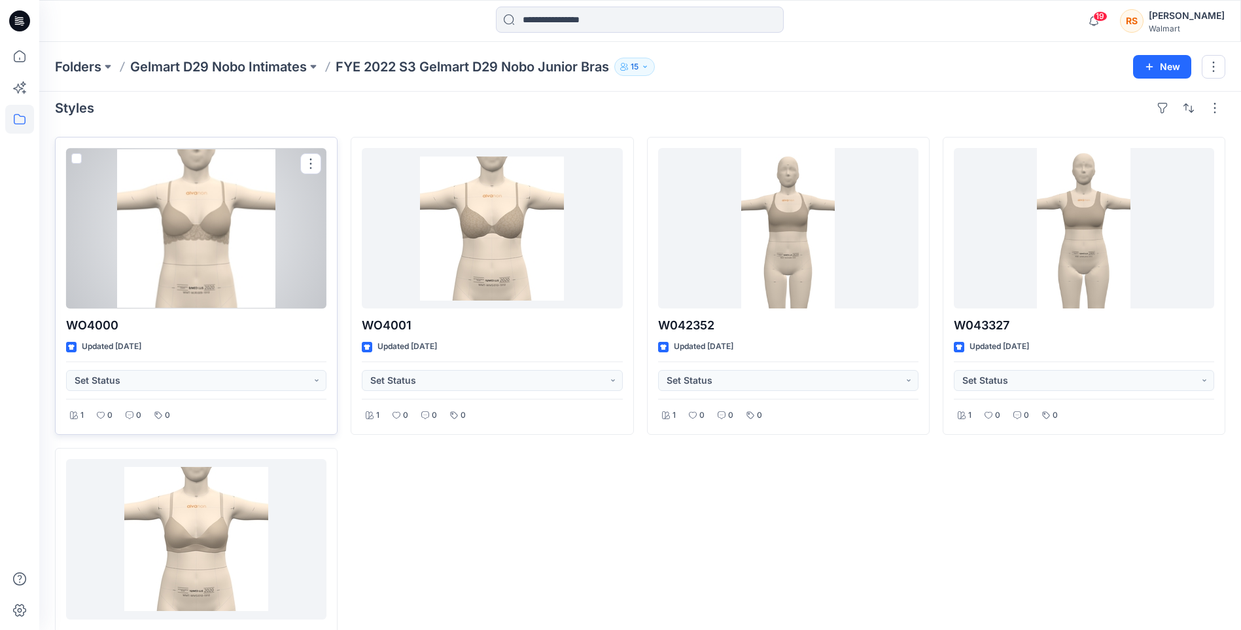
click at [228, 267] on div at bounding box center [196, 228] width 260 height 160
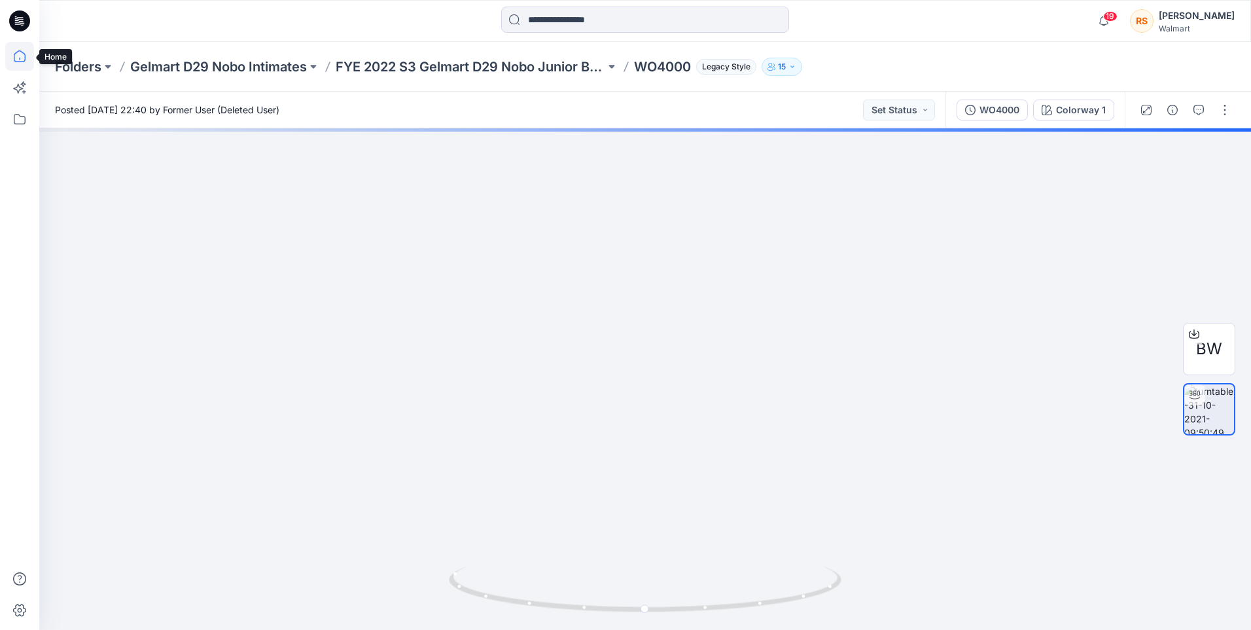
click at [17, 58] on icon at bounding box center [19, 56] width 29 height 29
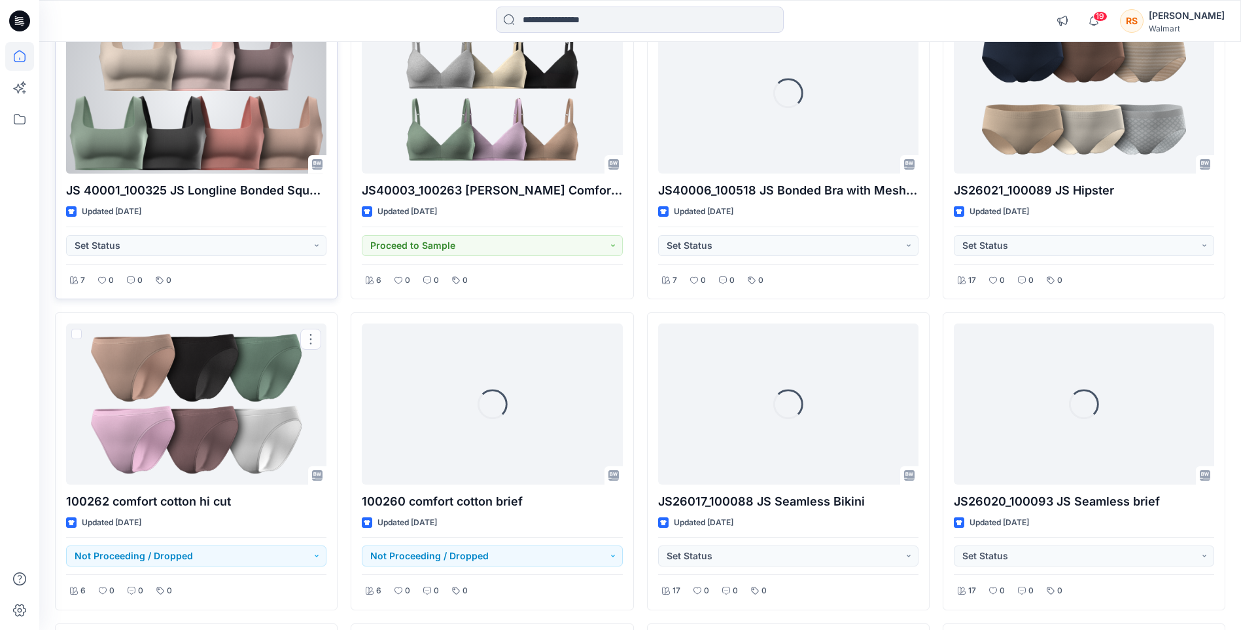
scroll to position [65, 0]
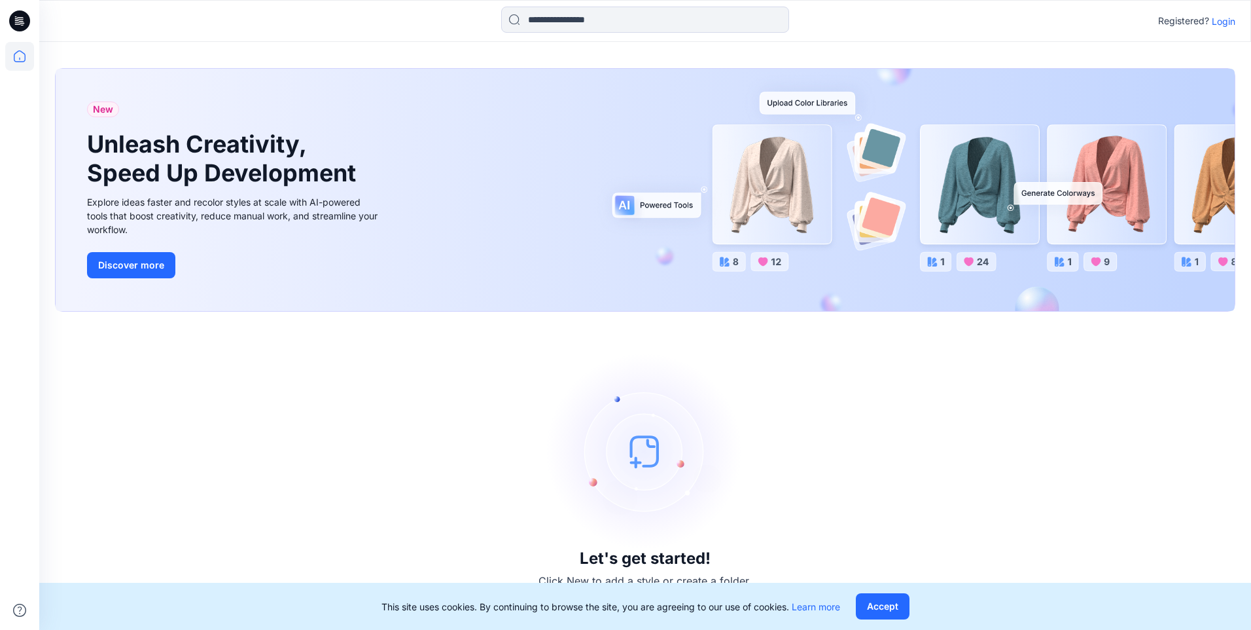
click at [1221, 18] on p "Login" at bounding box center [1224, 21] width 24 height 14
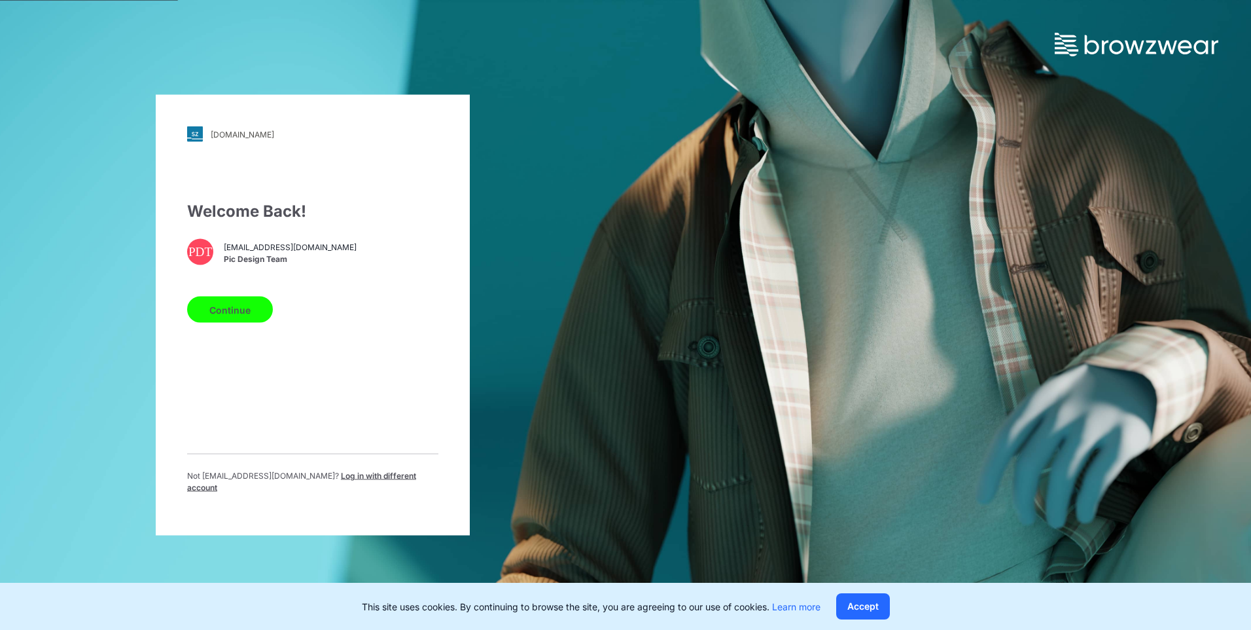
click at [398, 486] on span "Log in with different account" at bounding box center [301, 481] width 229 height 22
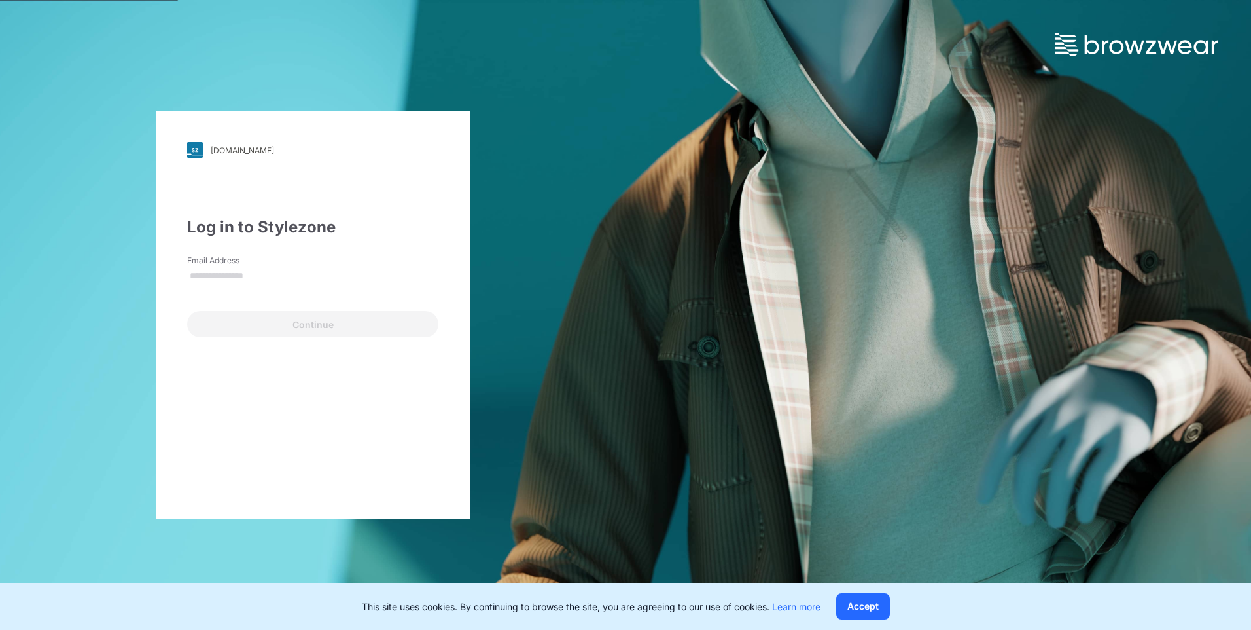
click at [281, 279] on input "Email Address" at bounding box center [312, 276] width 251 height 20
type input "**********"
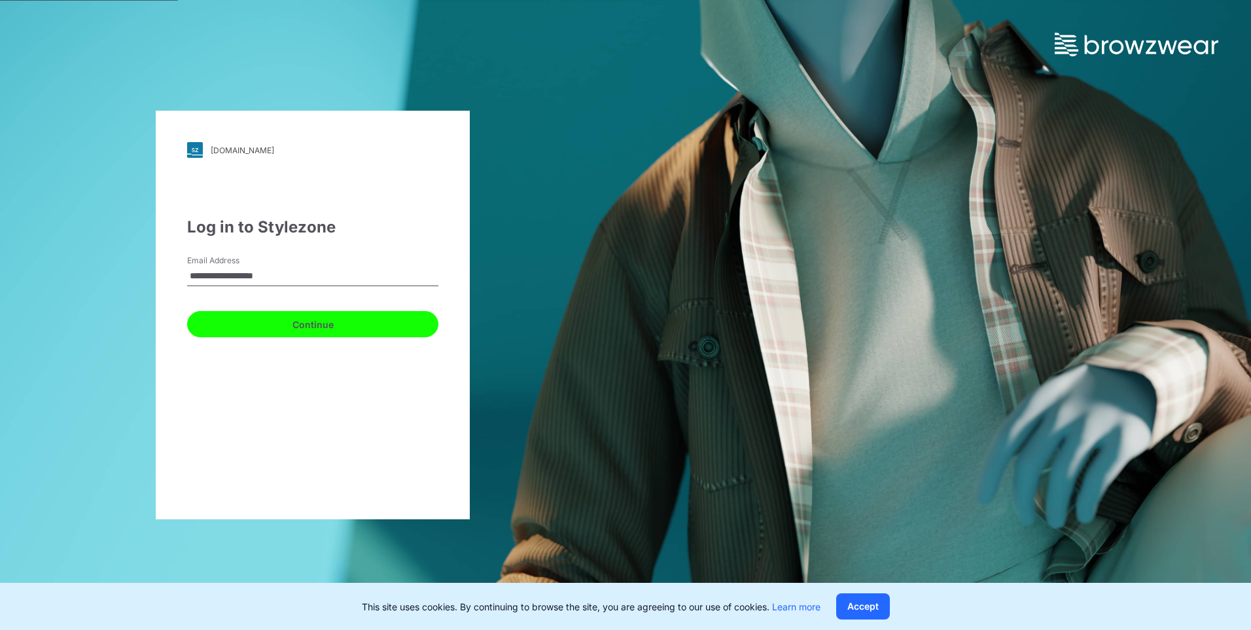
click at [323, 325] on button "Continue" at bounding box center [312, 324] width 251 height 26
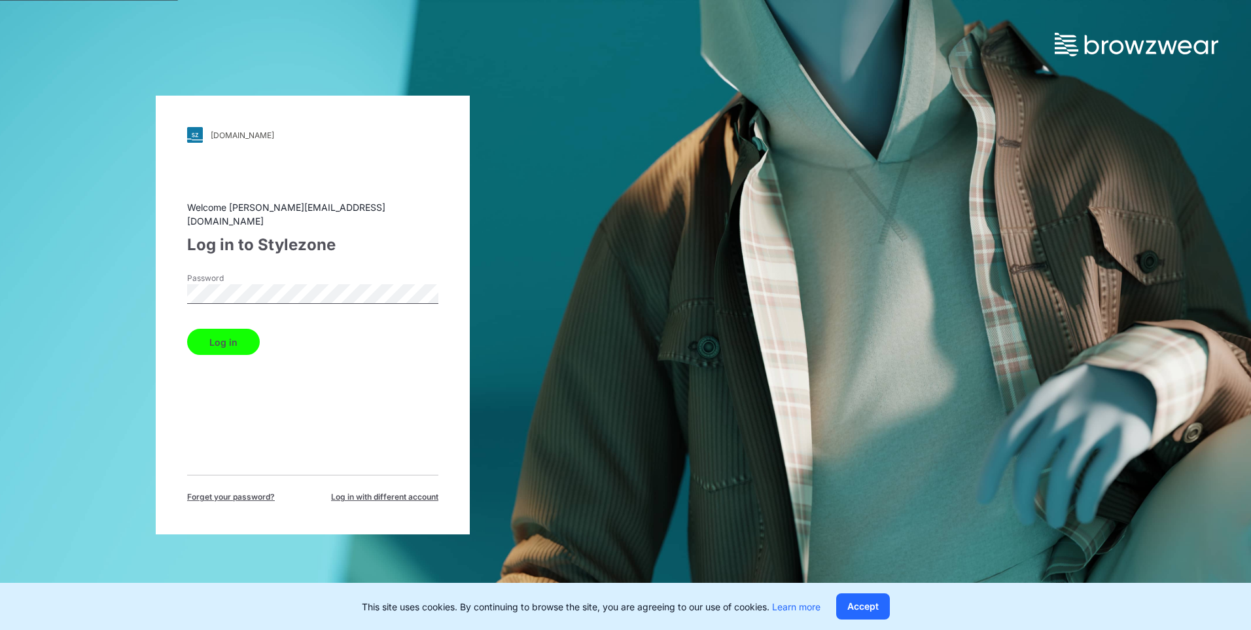
click at [143, 290] on div "pic.stylezone.com Loading... Welcome rachels@gelmart.com Log in to Stylezone Pa…" at bounding box center [313, 315] width 626 height 630
click at [223, 332] on button "Log in" at bounding box center [223, 341] width 73 height 26
